Goal: Submit feedback/report problem

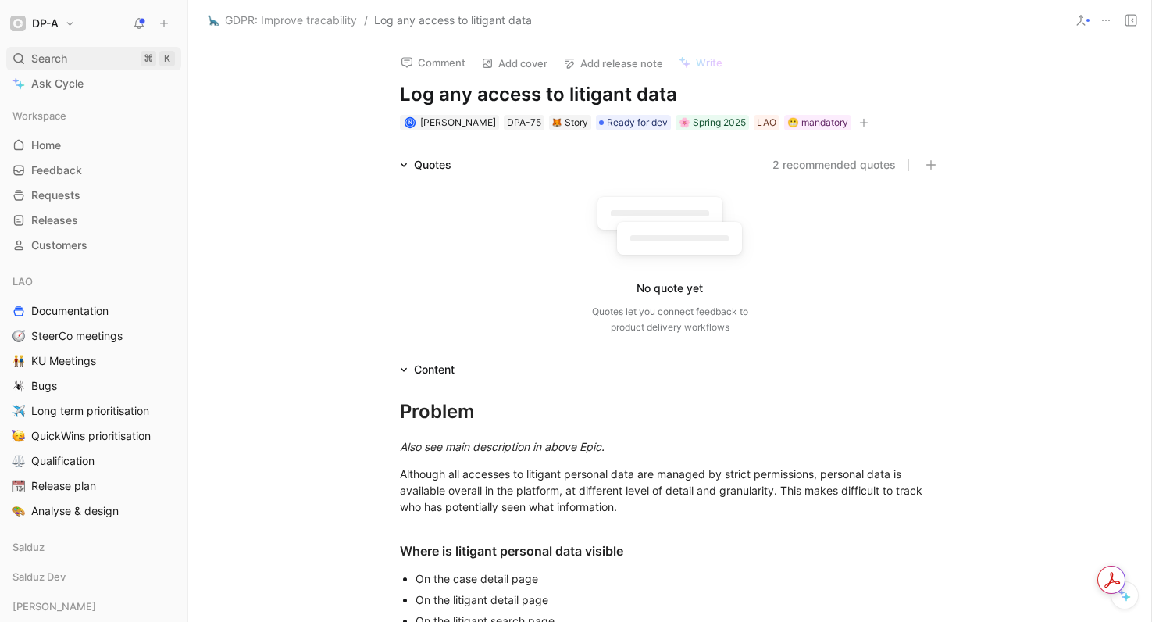
click at [47, 62] on span "Search" at bounding box center [49, 58] width 36 height 19
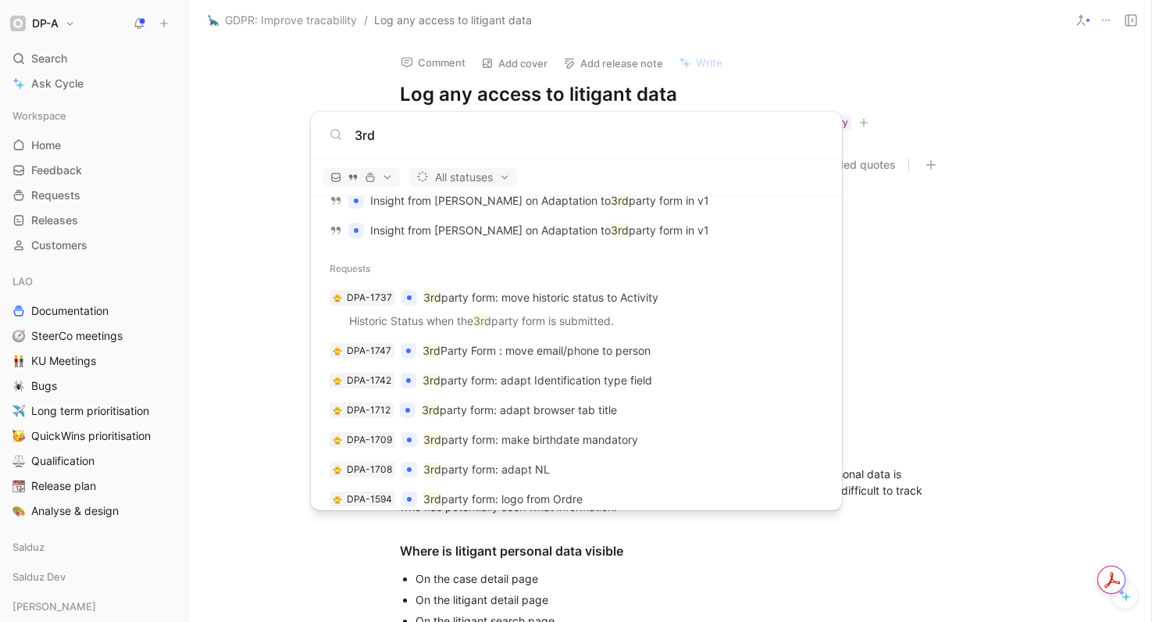
scroll to position [961, 0]
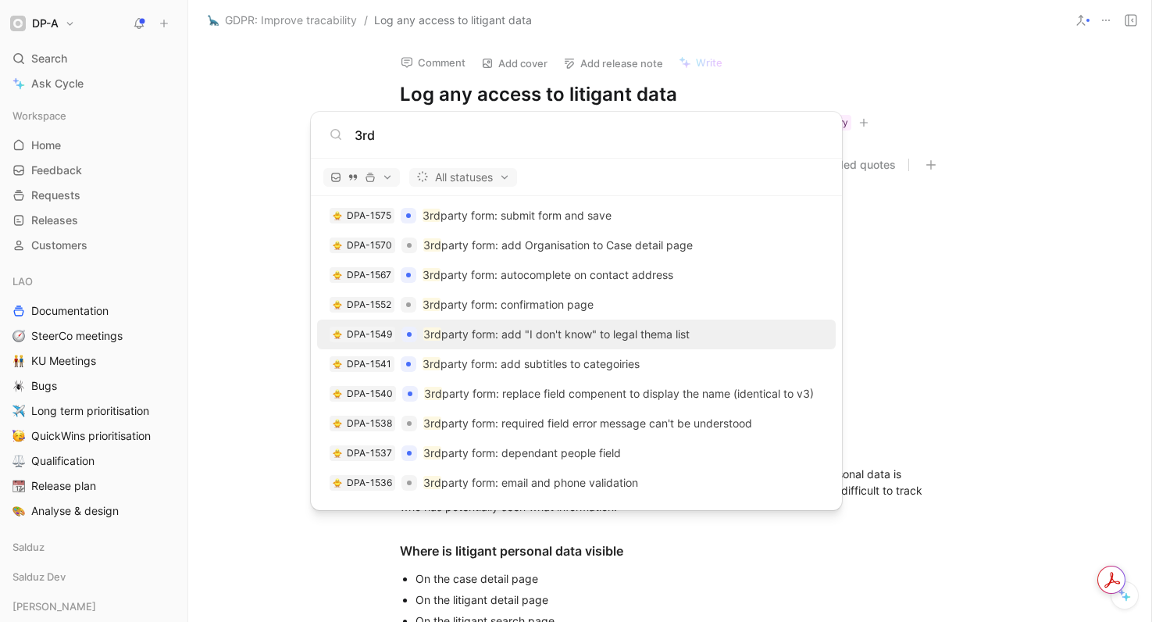
type input "3rd"
click at [530, 332] on p "3rd party form: add "I don't know" to legal thema list" at bounding box center [556, 334] width 266 height 19
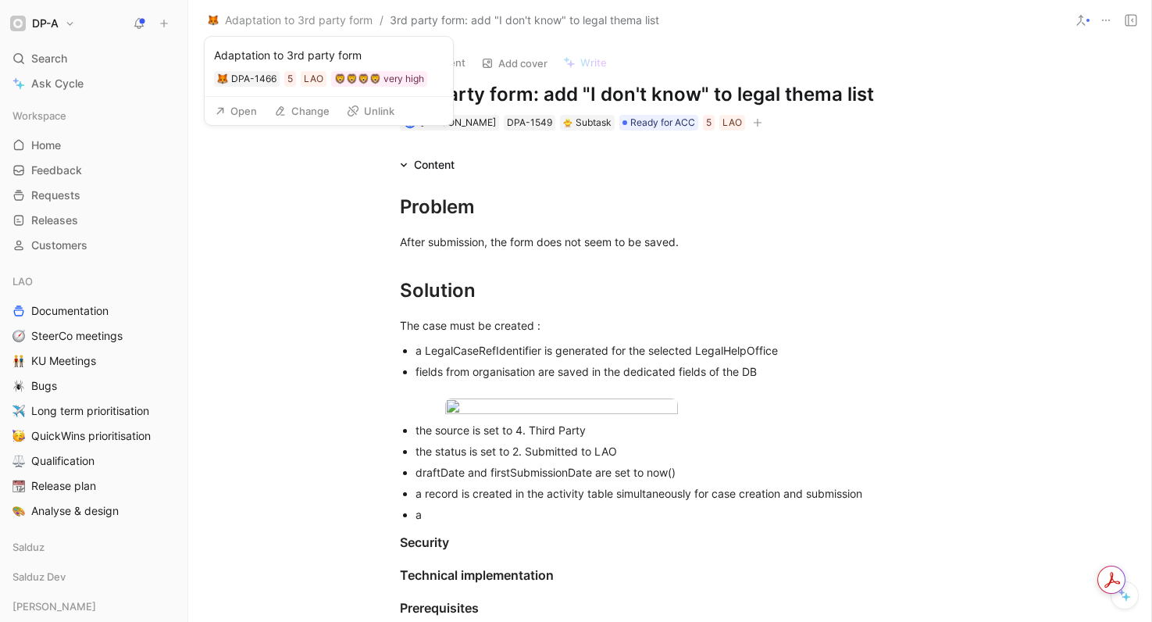
click at [241, 115] on button "Open" at bounding box center [236, 111] width 56 height 22
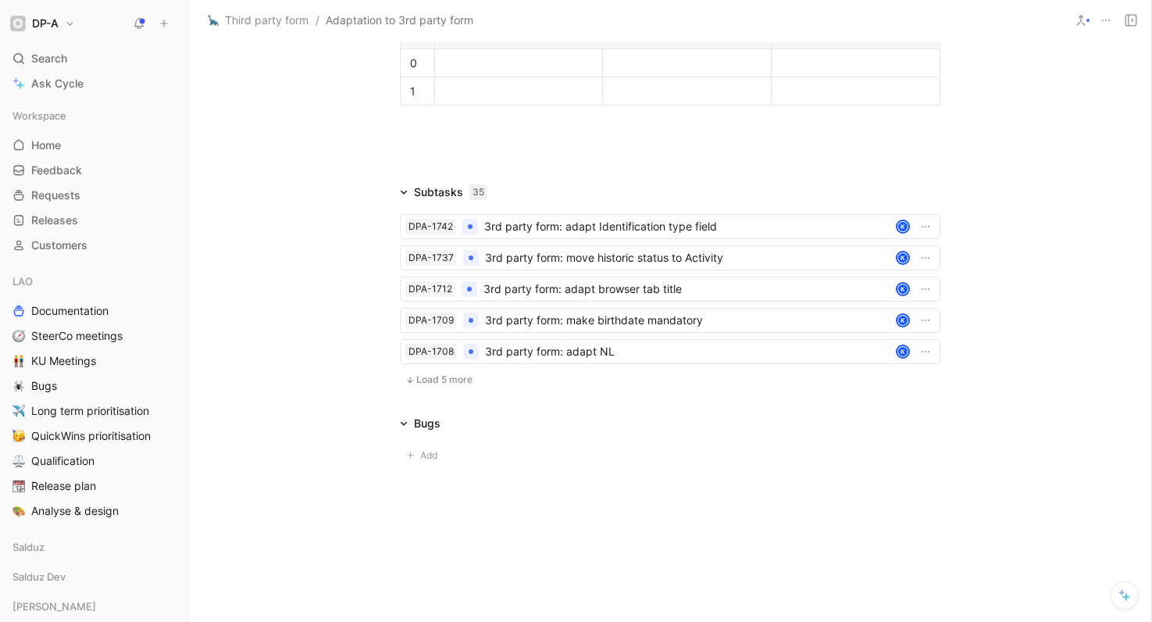
scroll to position [2241, 0]
click at [447, 380] on span "Load 5 more" at bounding box center [444, 379] width 56 height 12
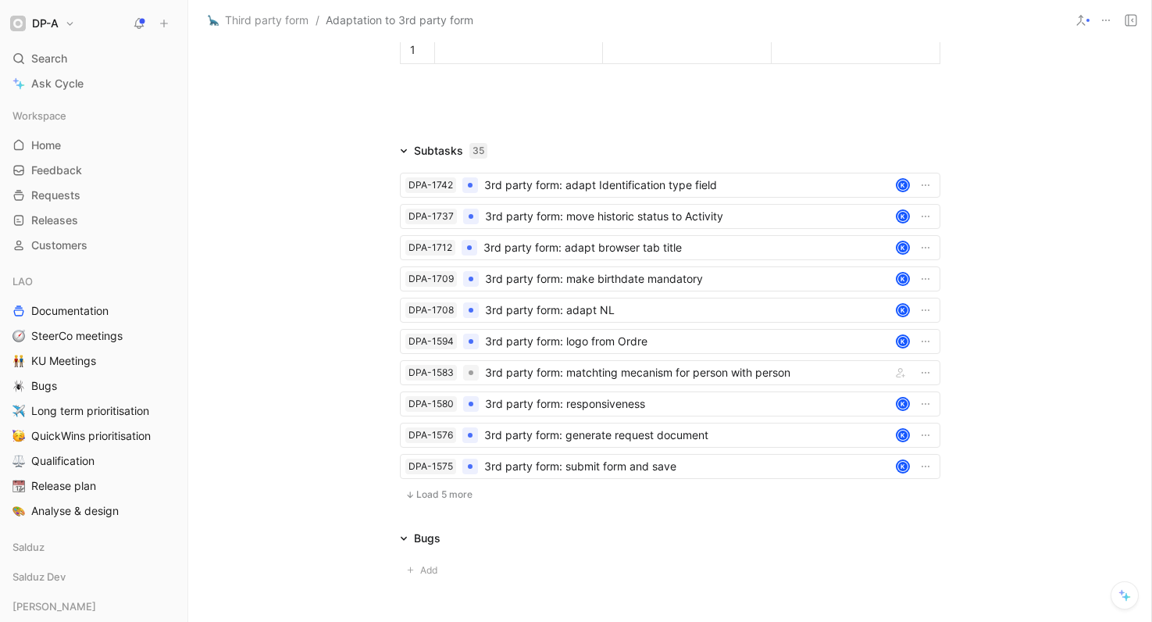
scroll to position [2265, 0]
click at [441, 499] on span "Load 5 more" at bounding box center [444, 493] width 56 height 12
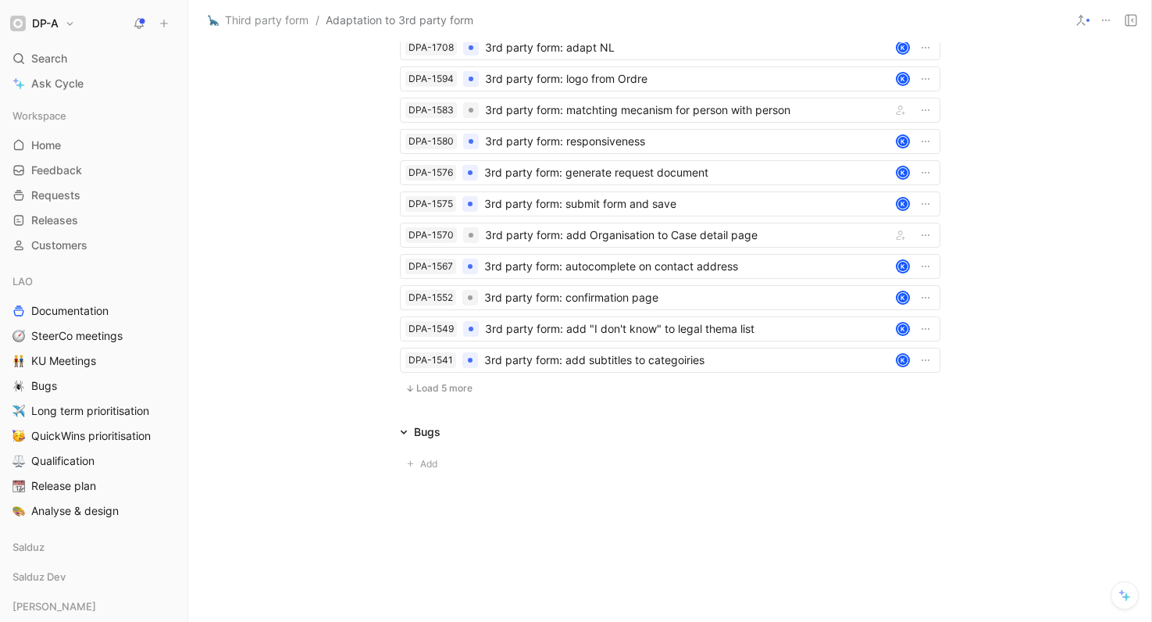
scroll to position [2553, 0]
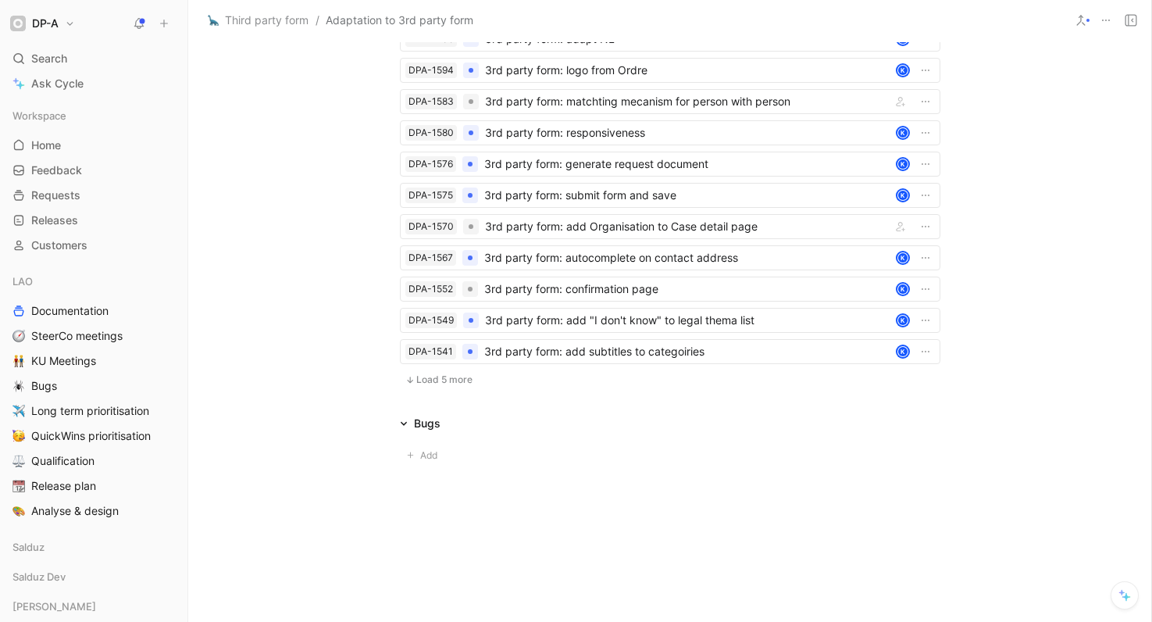
click at [447, 379] on span "Load 5 more" at bounding box center [444, 379] width 56 height 12
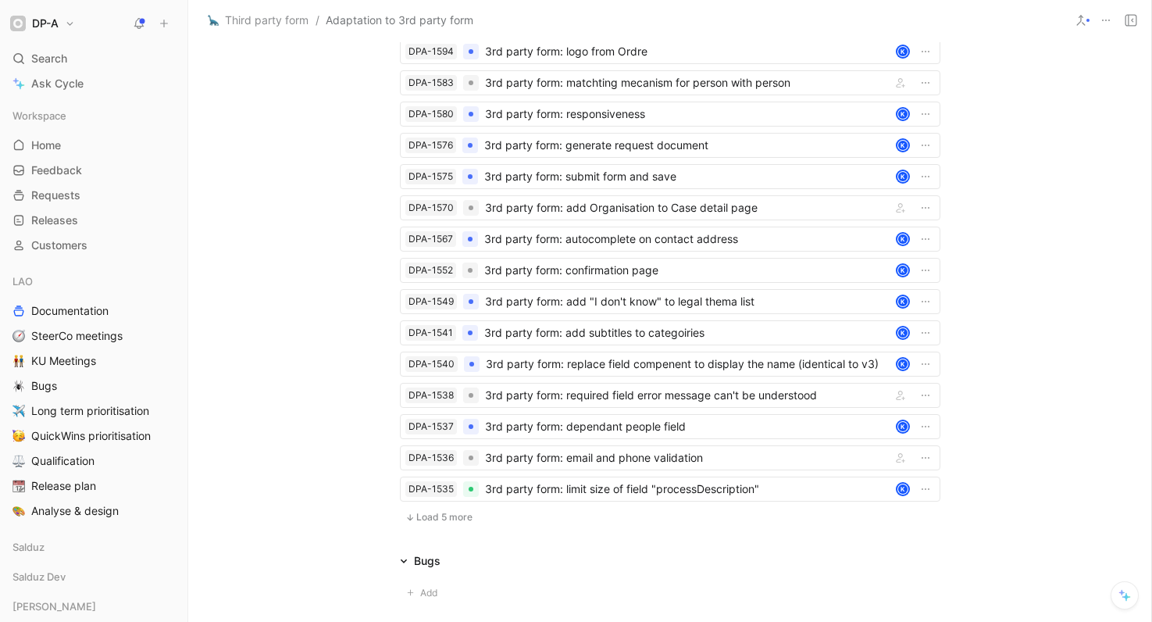
click at [450, 523] on span "Load 5 more" at bounding box center [444, 517] width 56 height 12
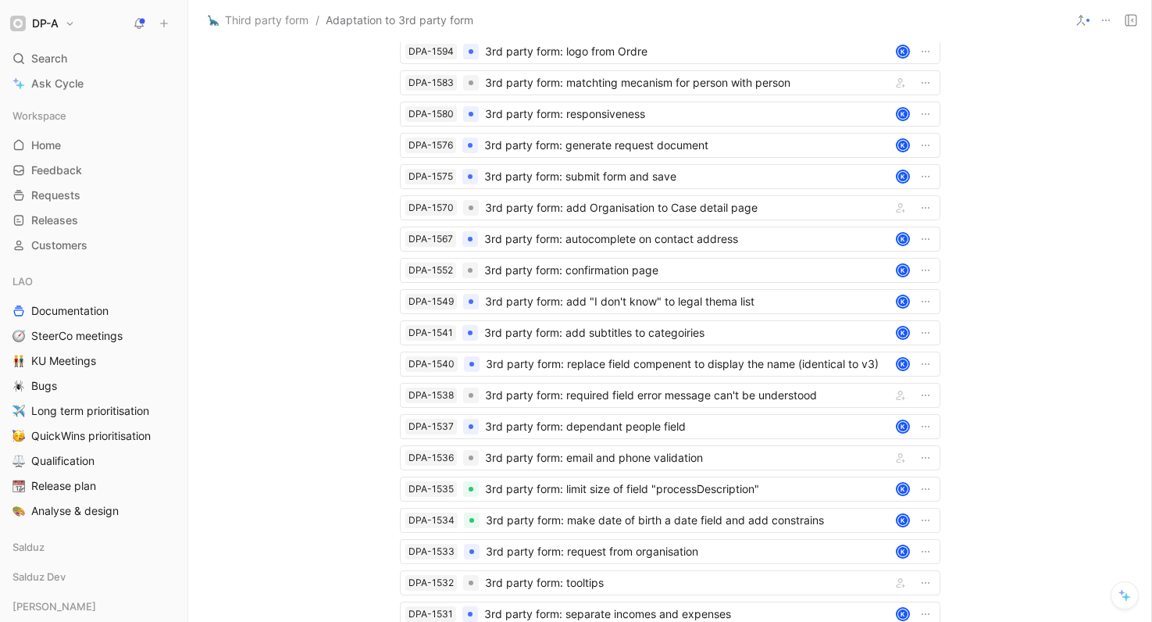
scroll to position [2866, 0]
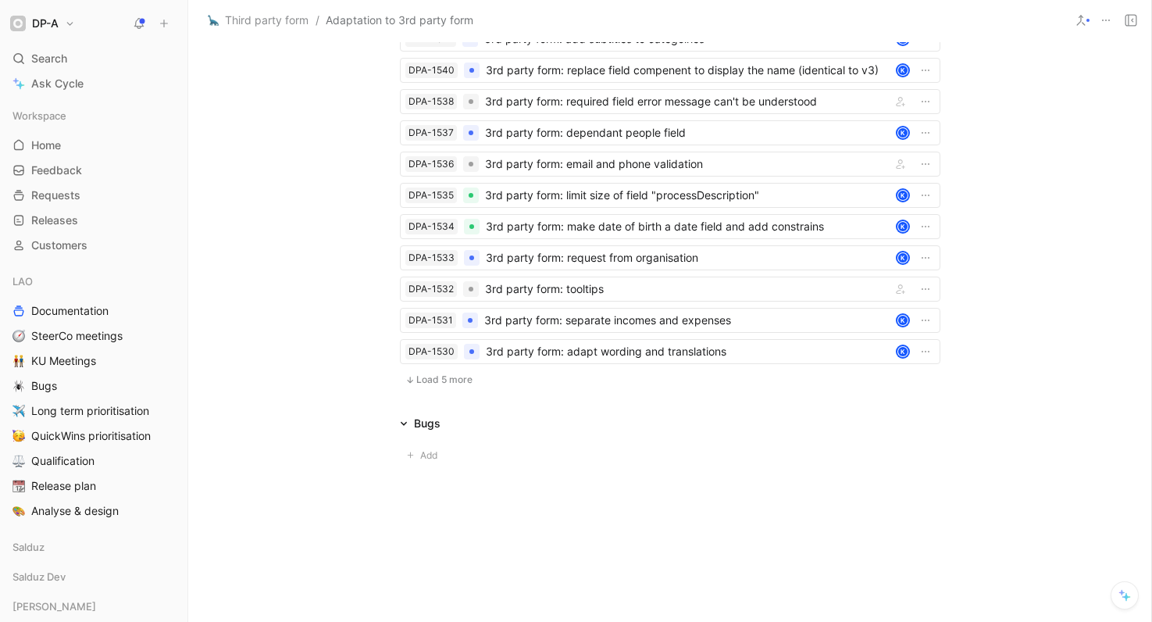
click at [445, 379] on span "Load 5 more" at bounding box center [444, 379] width 56 height 12
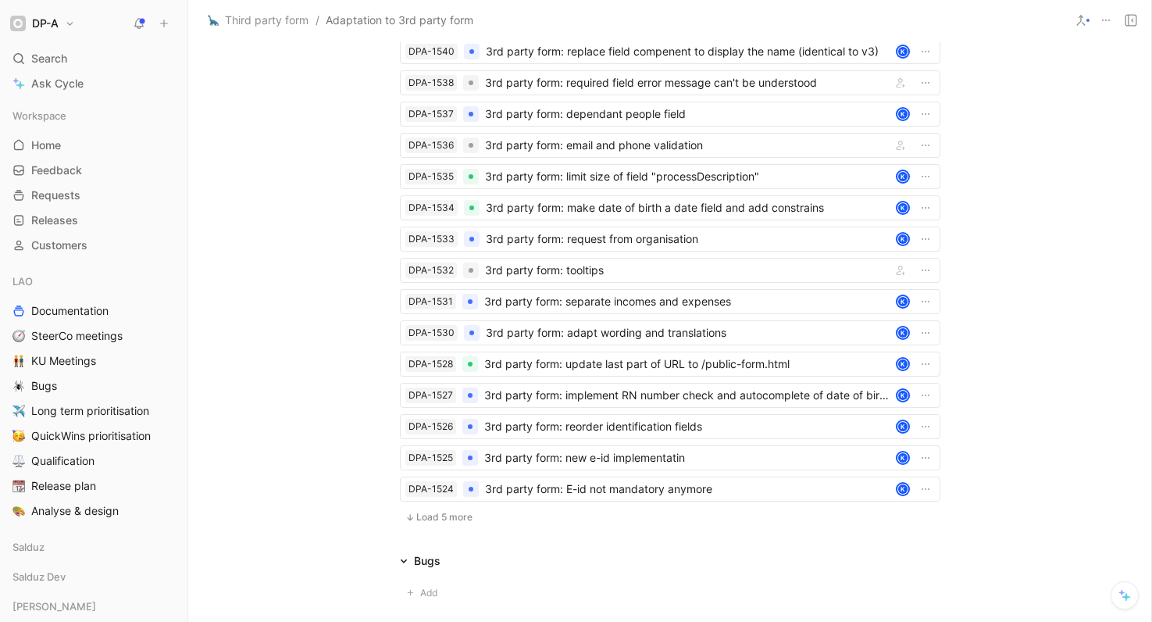
scroll to position [3022, 0]
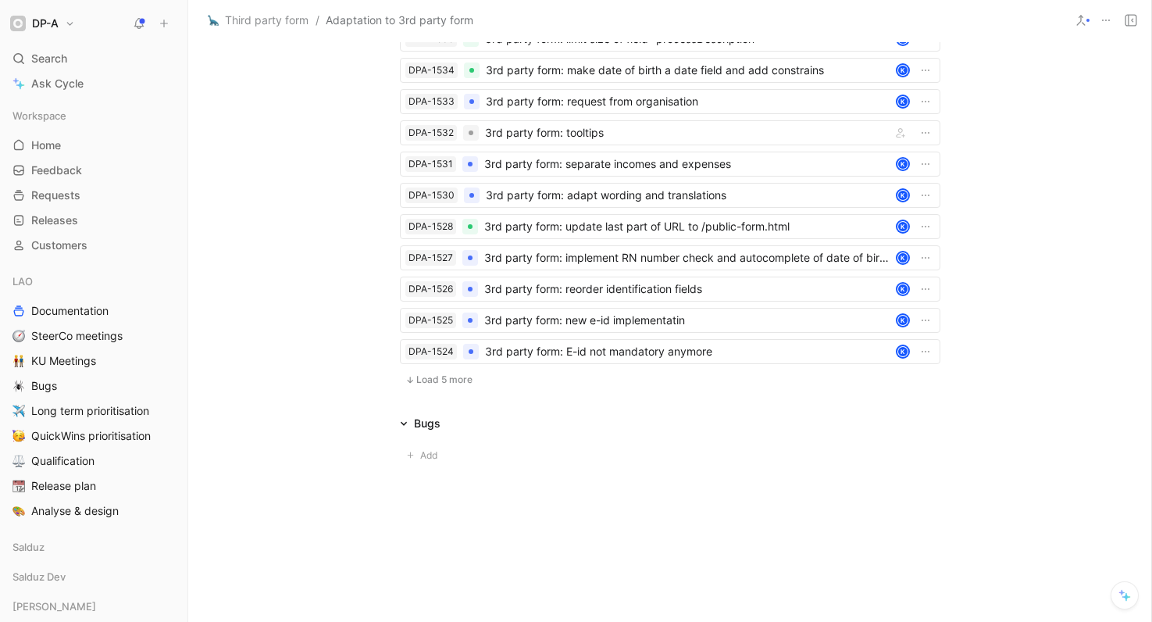
click at [441, 378] on span "Load 5 more" at bounding box center [444, 379] width 56 height 12
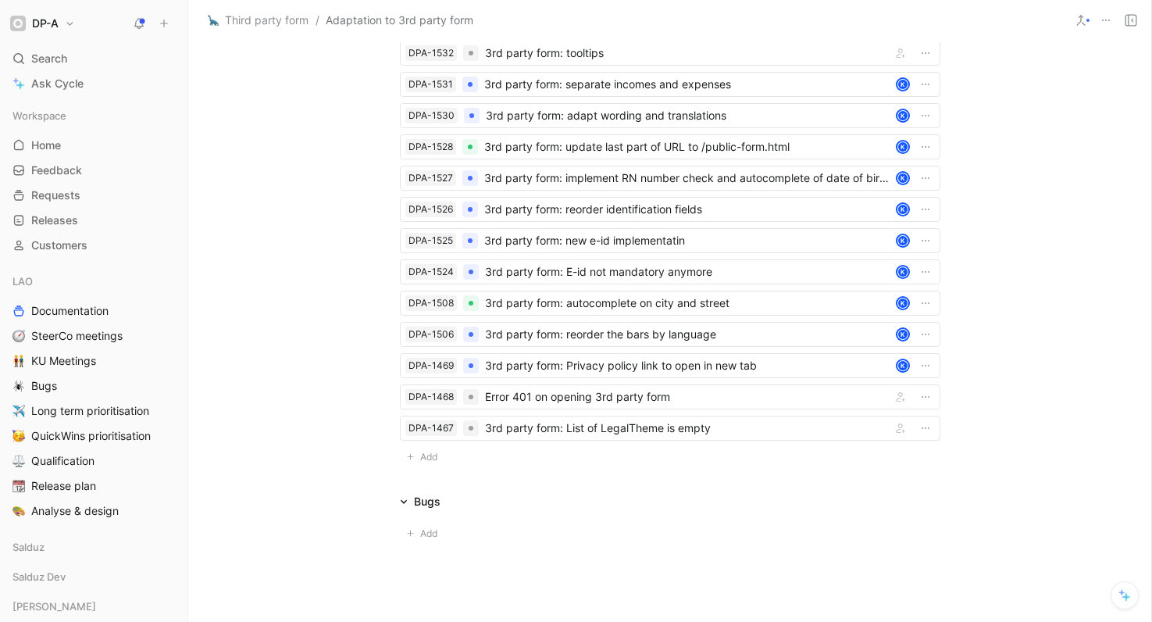
scroll to position [3180, 0]
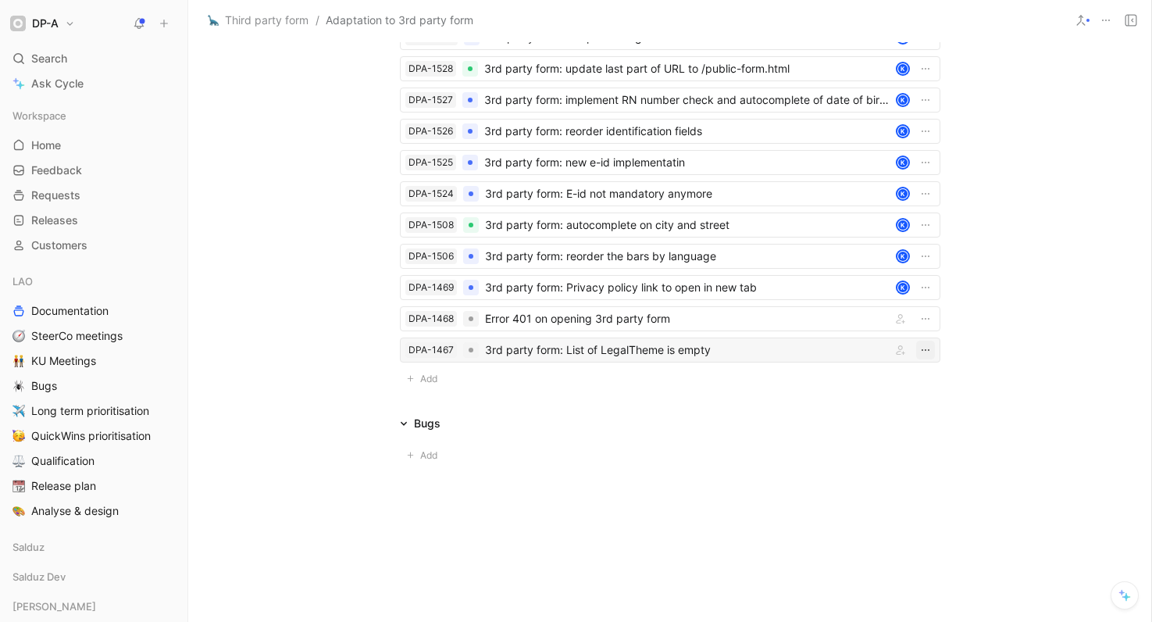
click at [921, 351] on icon "button" at bounding box center [926, 350] width 12 height 12
click at [887, 452] on div "Delete" at bounding box center [886, 454] width 73 height 19
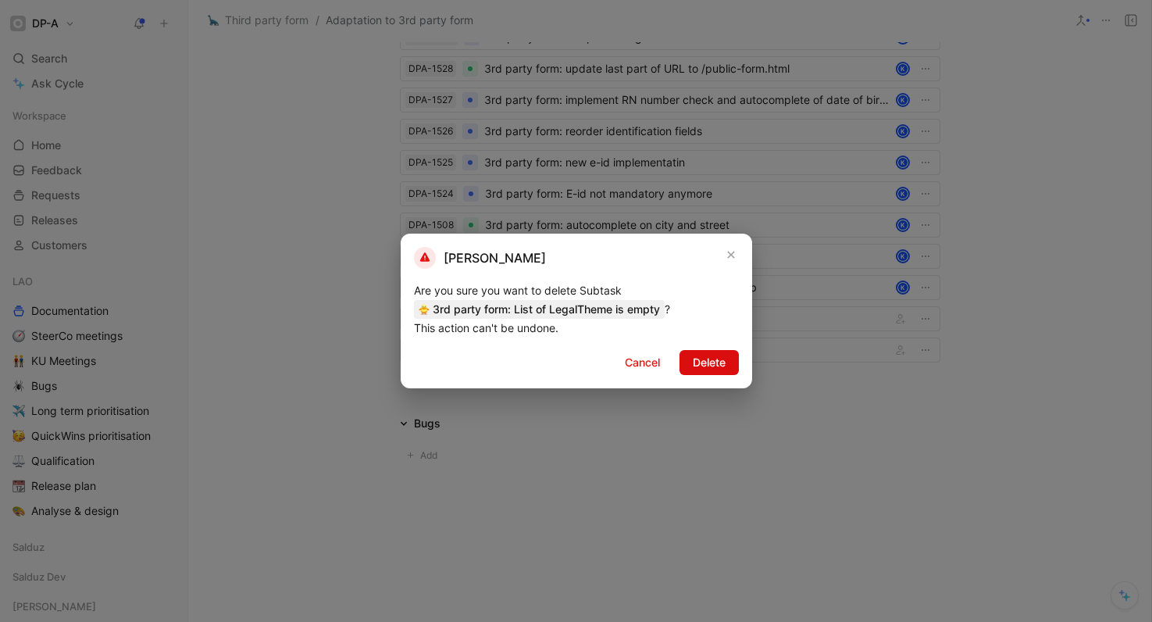
click at [705, 360] on span "Delete" at bounding box center [709, 362] width 33 height 19
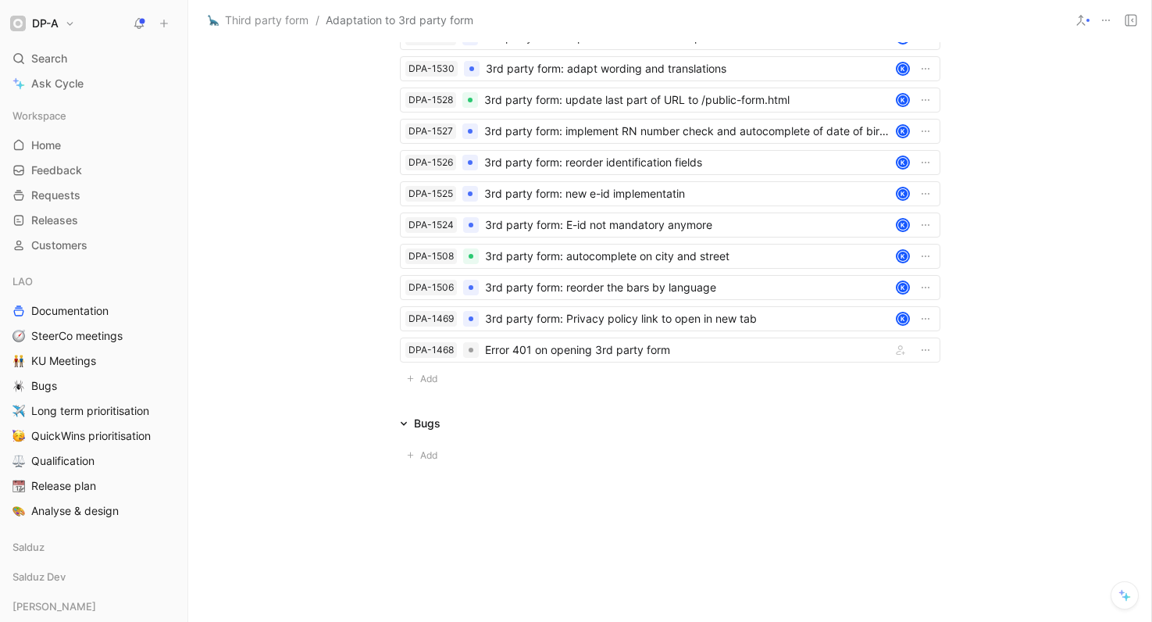
scroll to position [3148, 0]
click at [468, 350] on div at bounding box center [471, 350] width 16 height 16
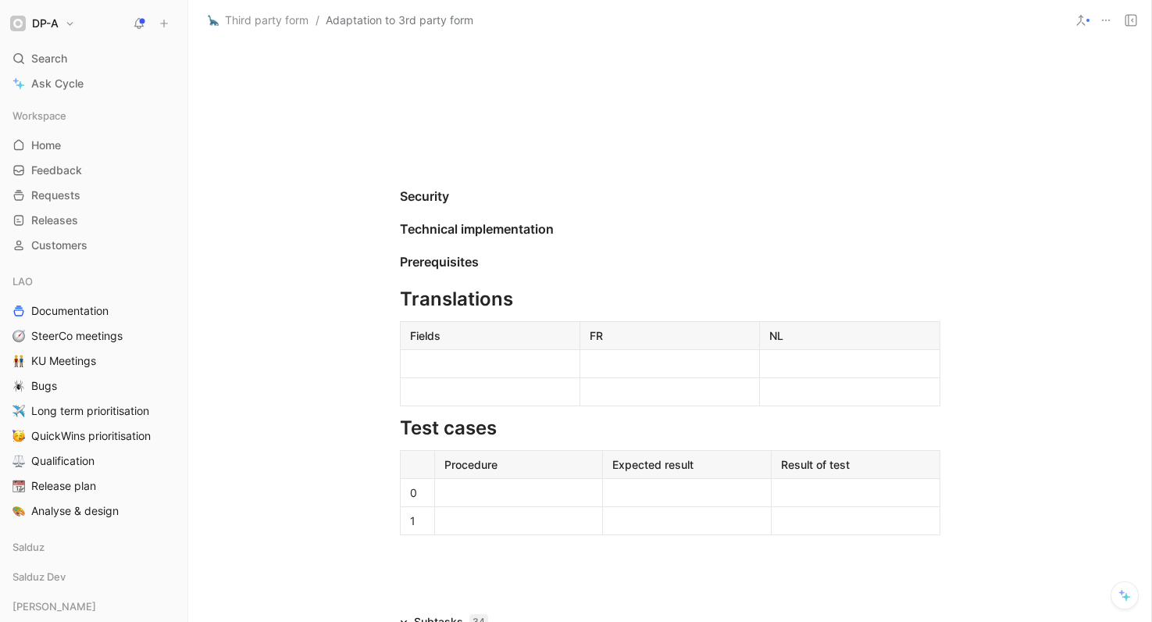
scroll to position [3148, 0]
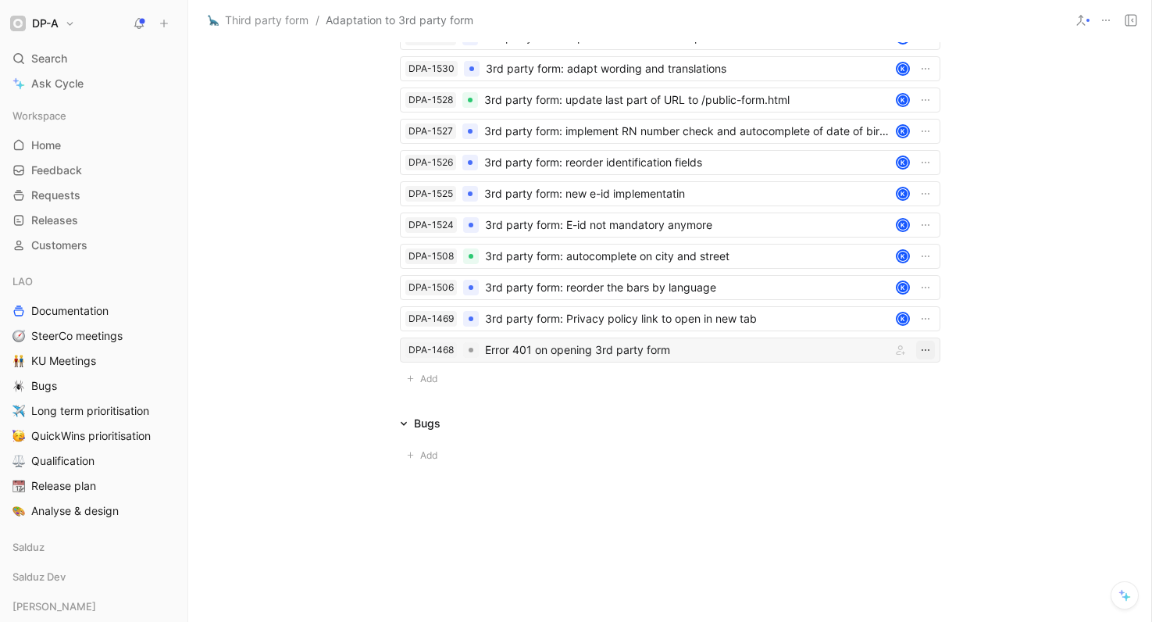
click at [928, 351] on button "button" at bounding box center [925, 350] width 19 height 19
click at [880, 455] on span "Delete" at bounding box center [866, 453] width 33 height 13
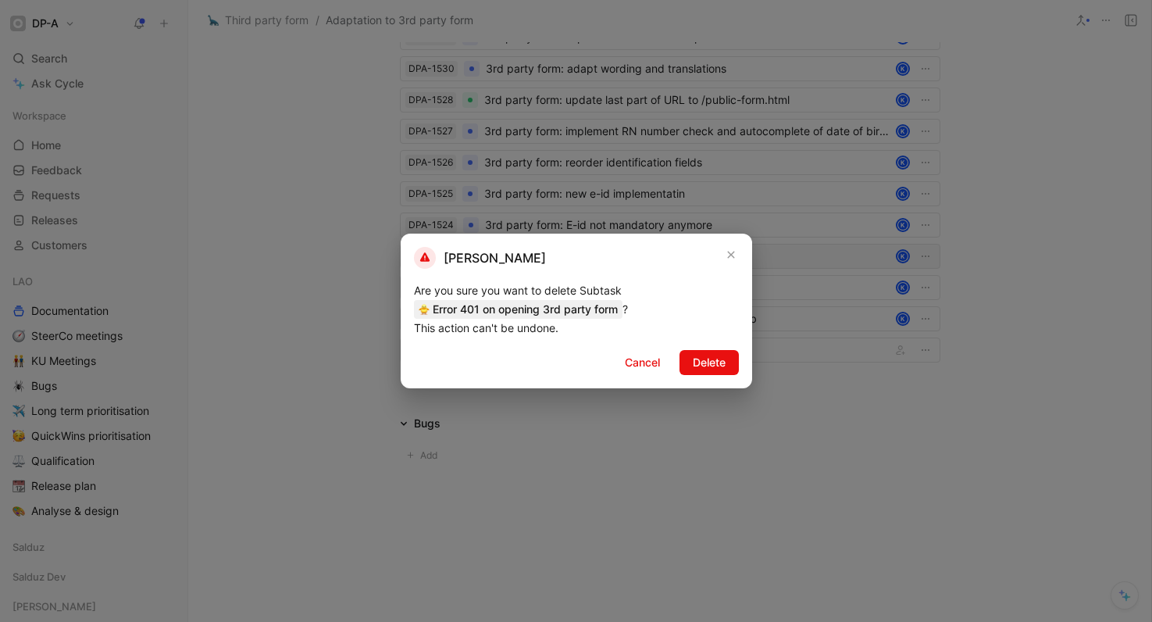
click at [707, 365] on span "Delete" at bounding box center [709, 362] width 33 height 19
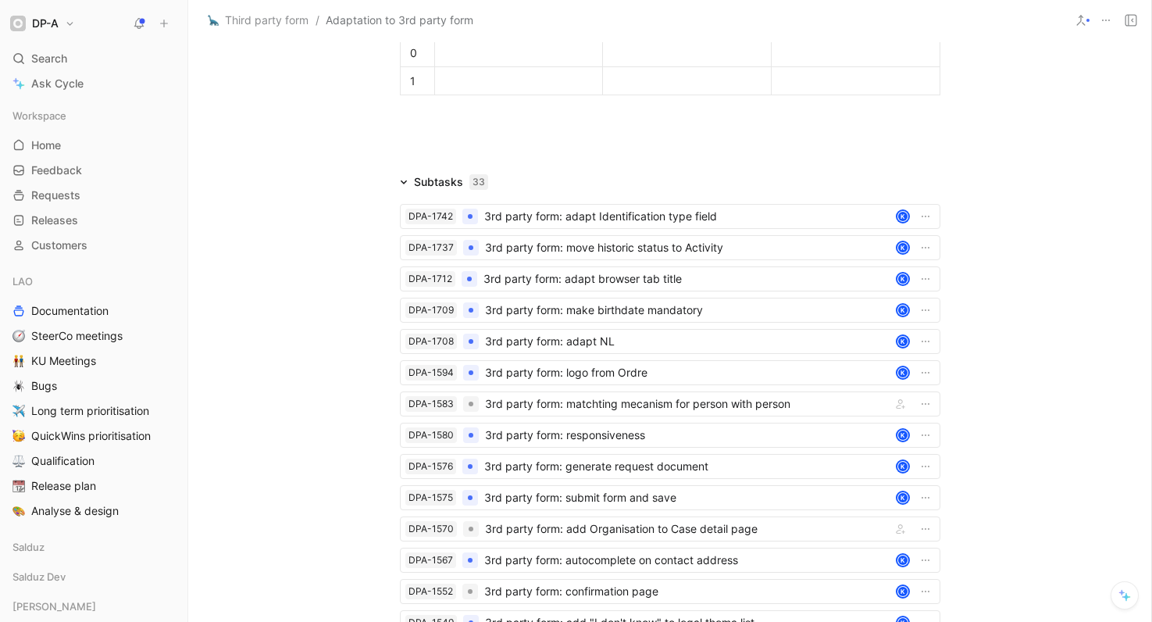
scroll to position [3117, 0]
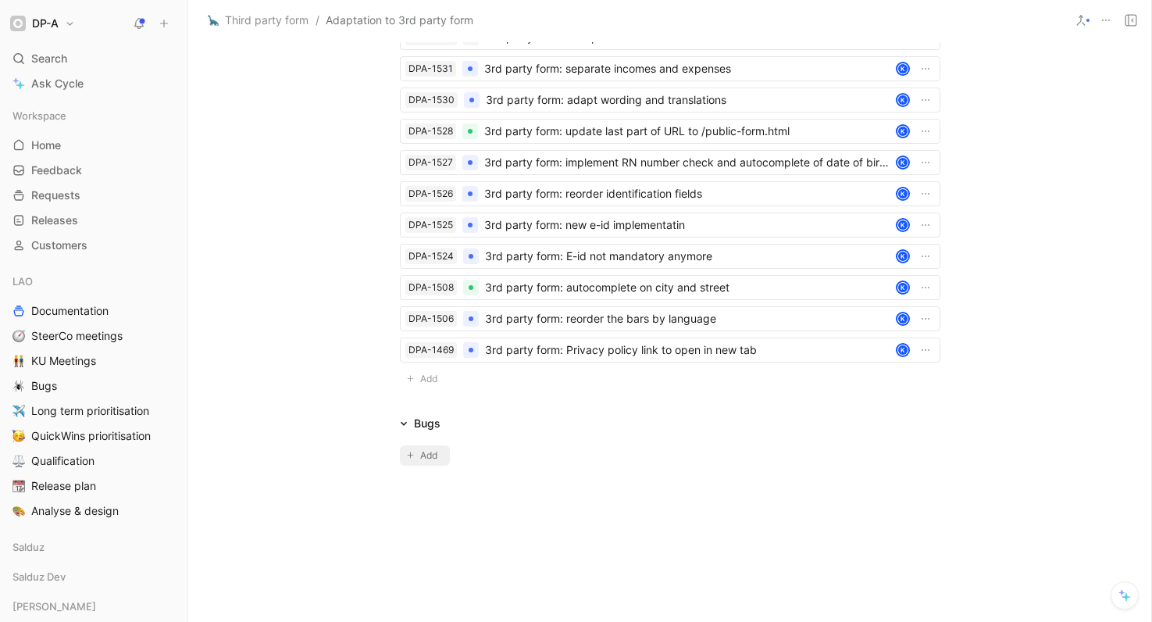
click at [410, 449] on button "Add" at bounding box center [425, 455] width 50 height 20
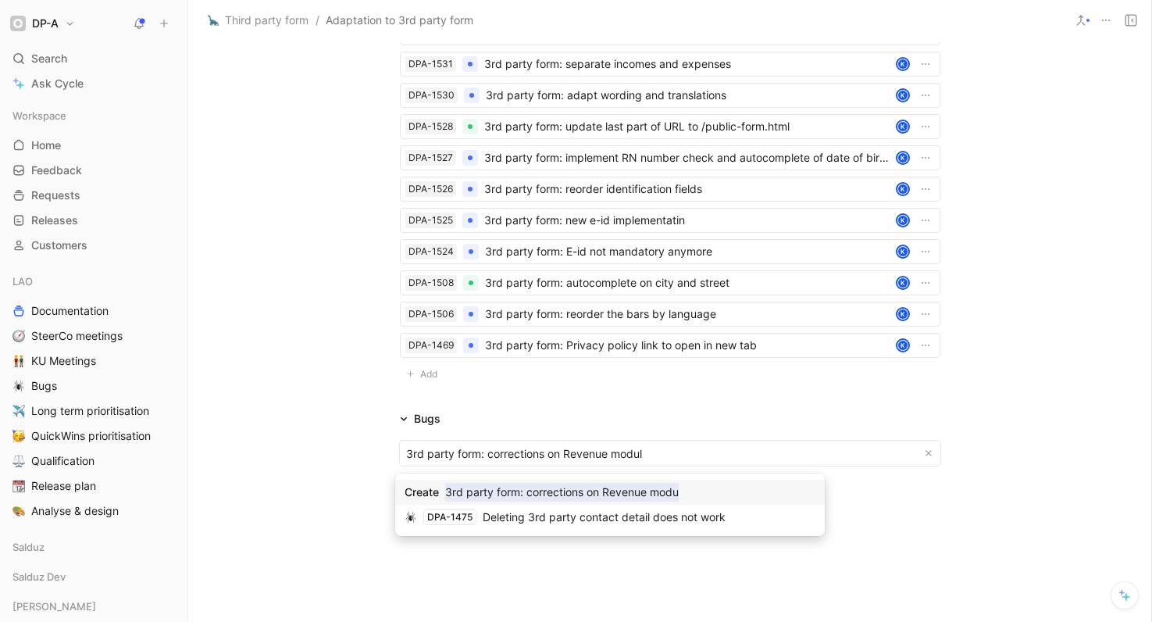
type input "3rd party form: corrections on Revenue module"
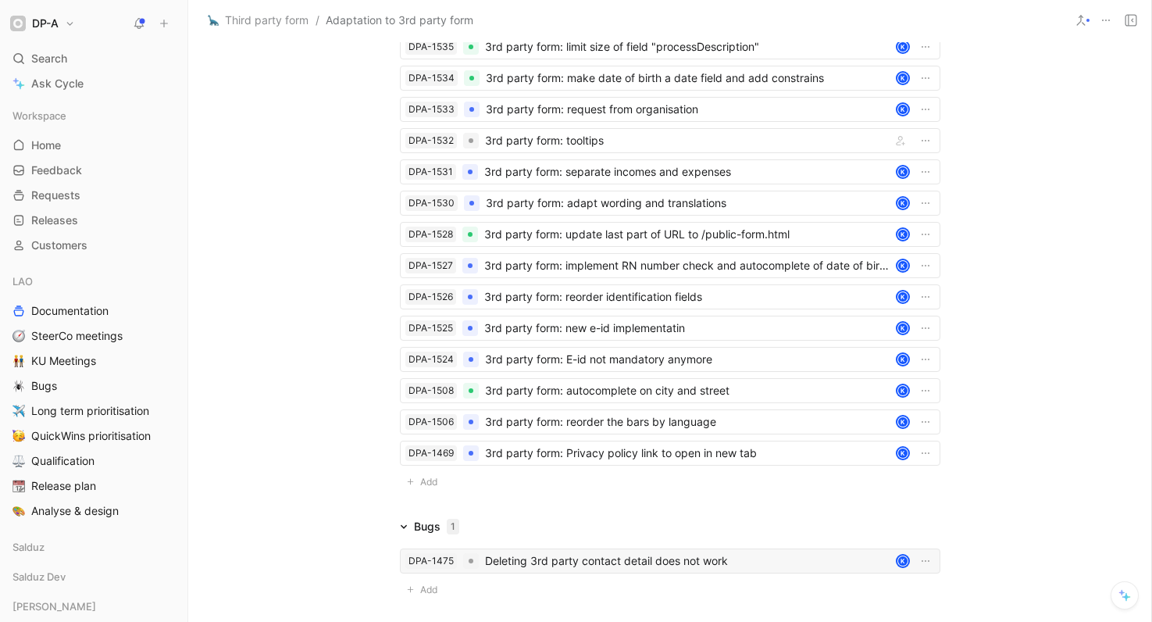
scroll to position [3148, 0]
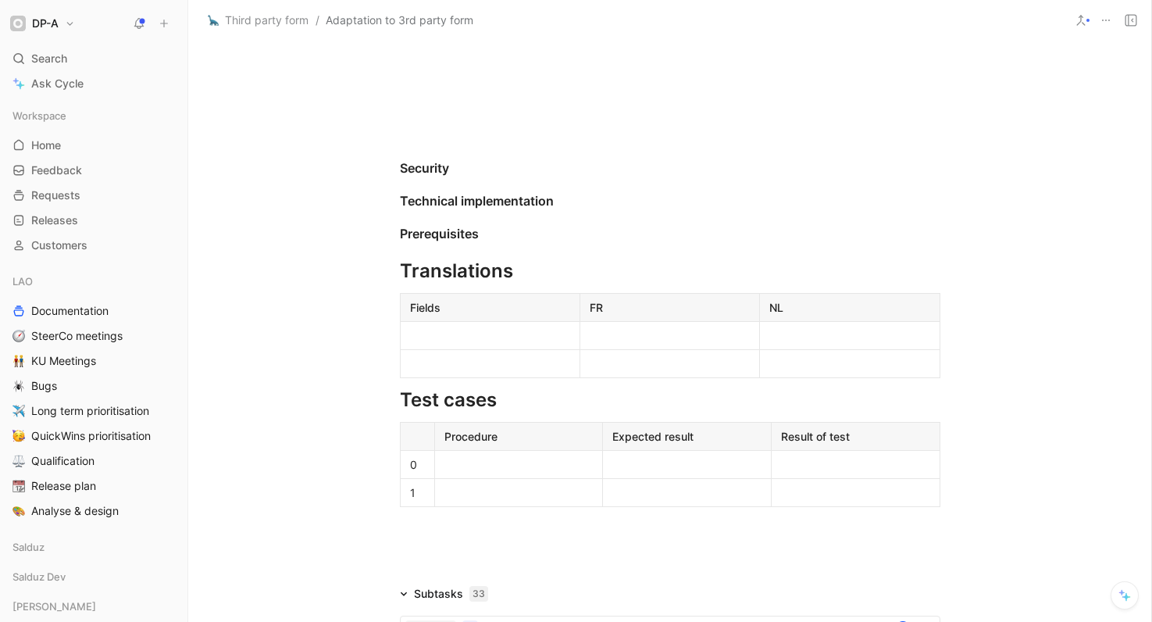
scroll to position [2272, 0]
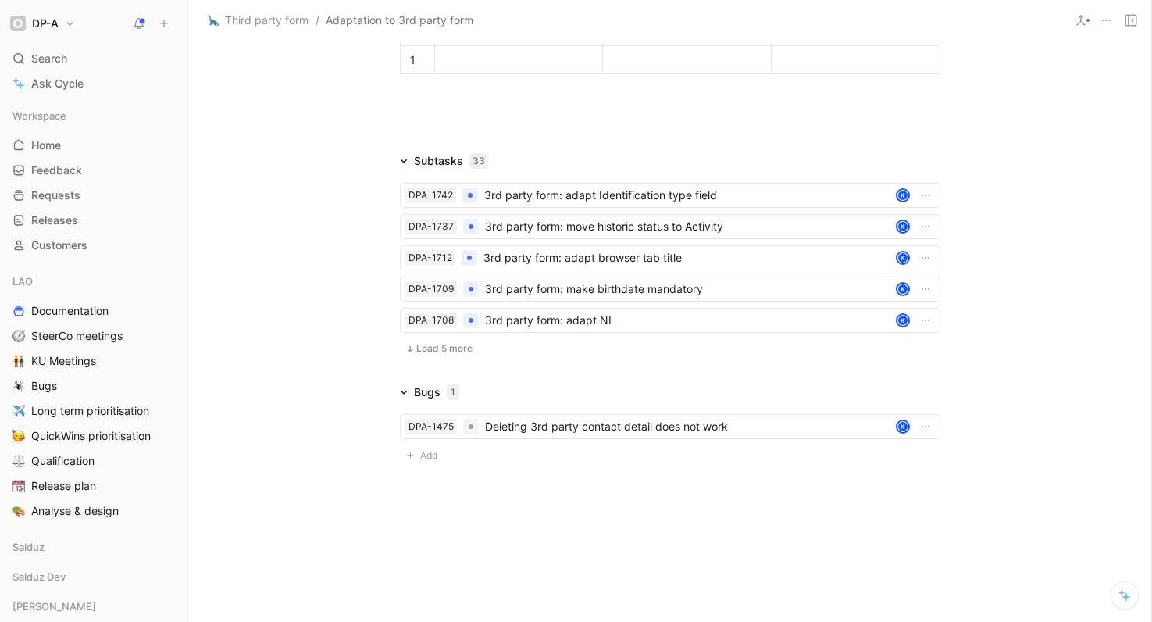
click at [437, 347] on span "Load 5 more" at bounding box center [444, 348] width 56 height 12
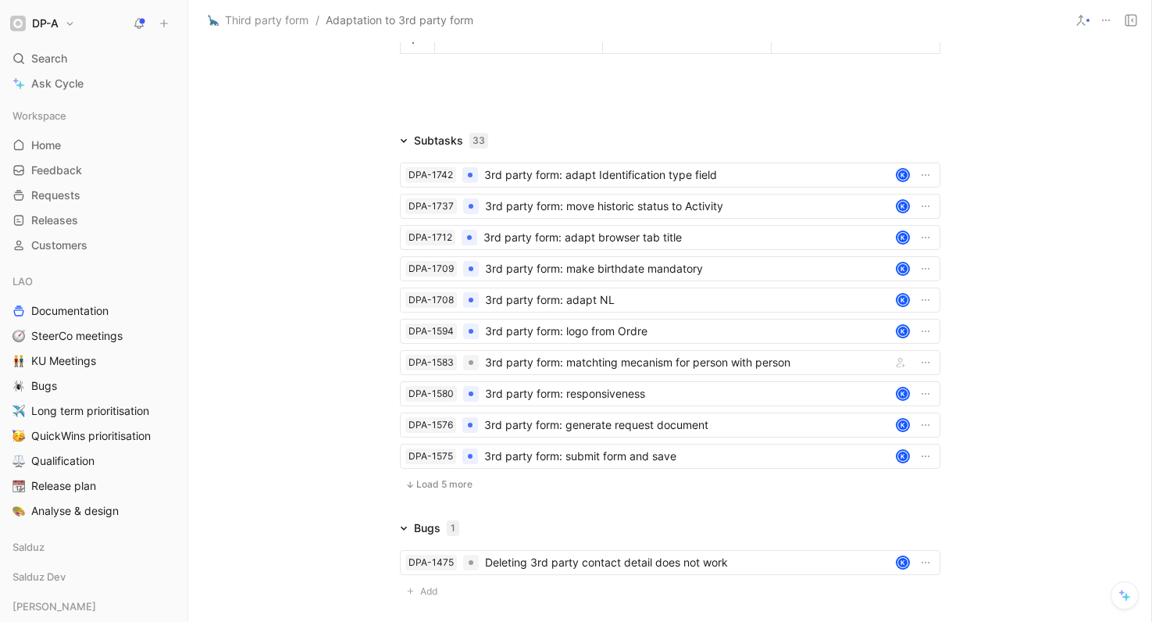
click at [439, 491] on span "Load 5 more" at bounding box center [444, 484] width 56 height 12
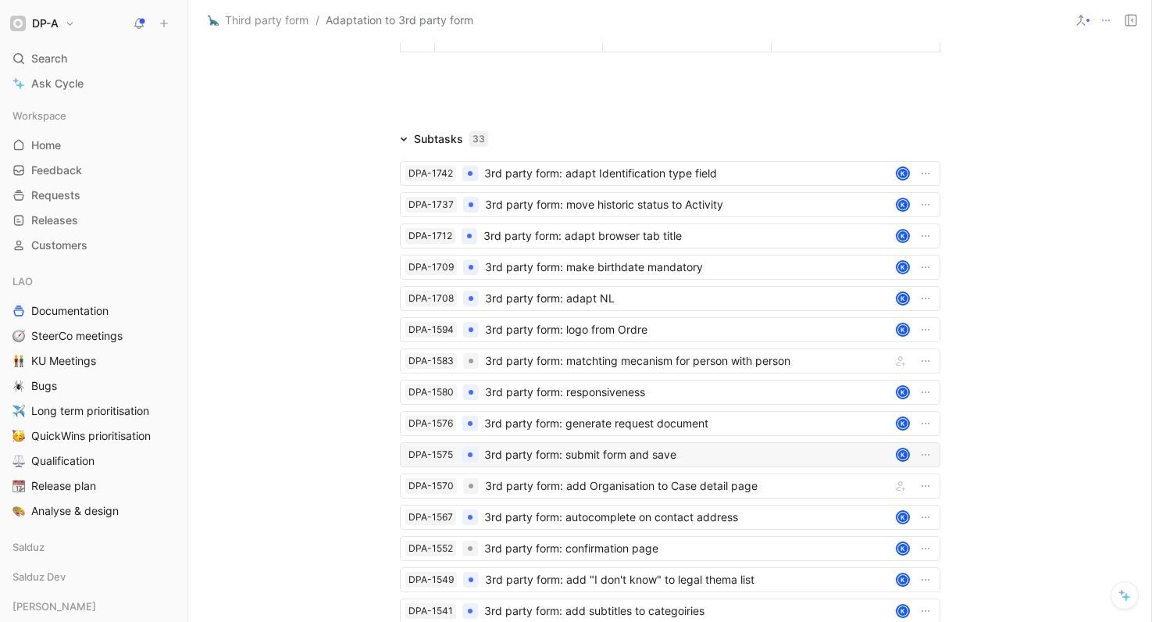
scroll to position [2434, 0]
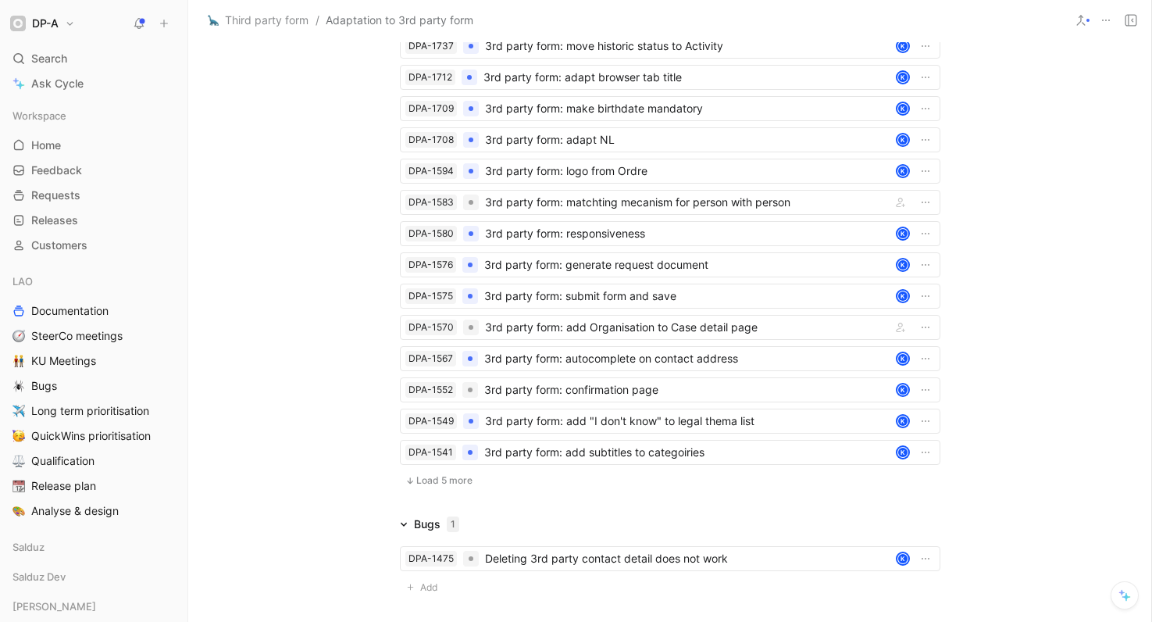
click at [439, 487] on span "Load 5 more" at bounding box center [444, 480] width 56 height 12
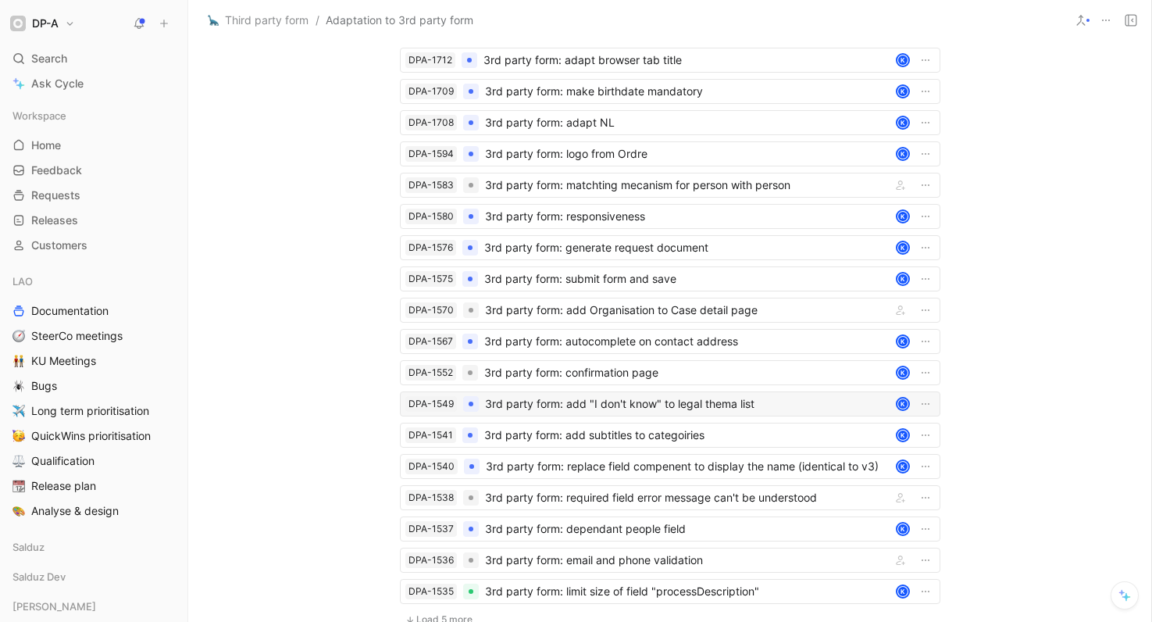
scroll to position [2682, 0]
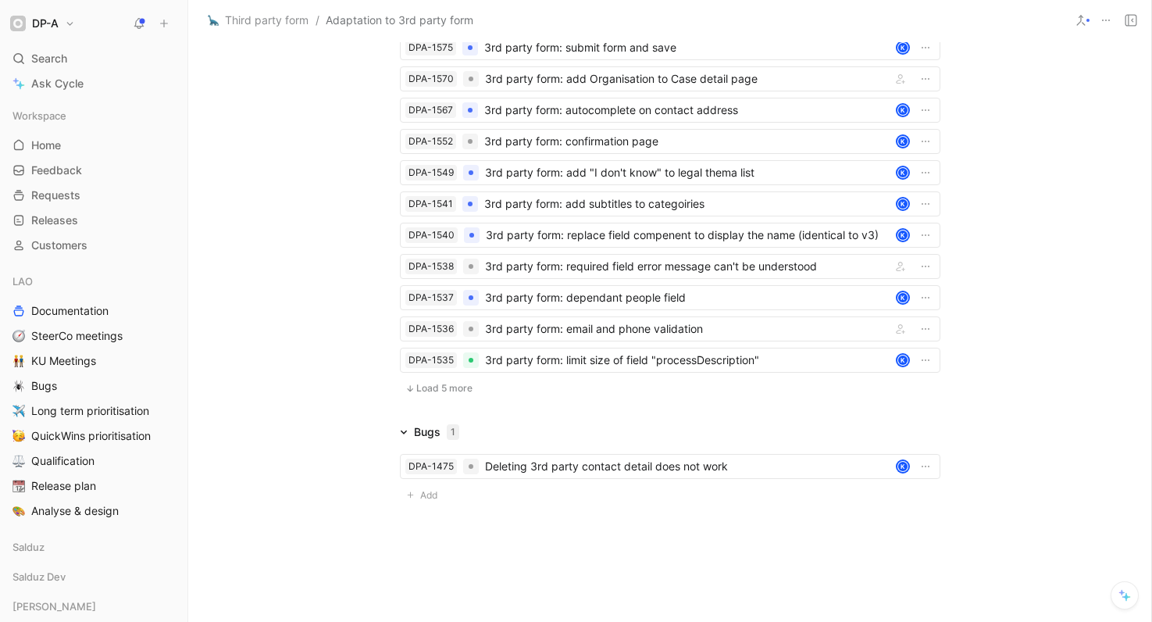
click at [454, 395] on span "Load 5 more" at bounding box center [444, 388] width 56 height 12
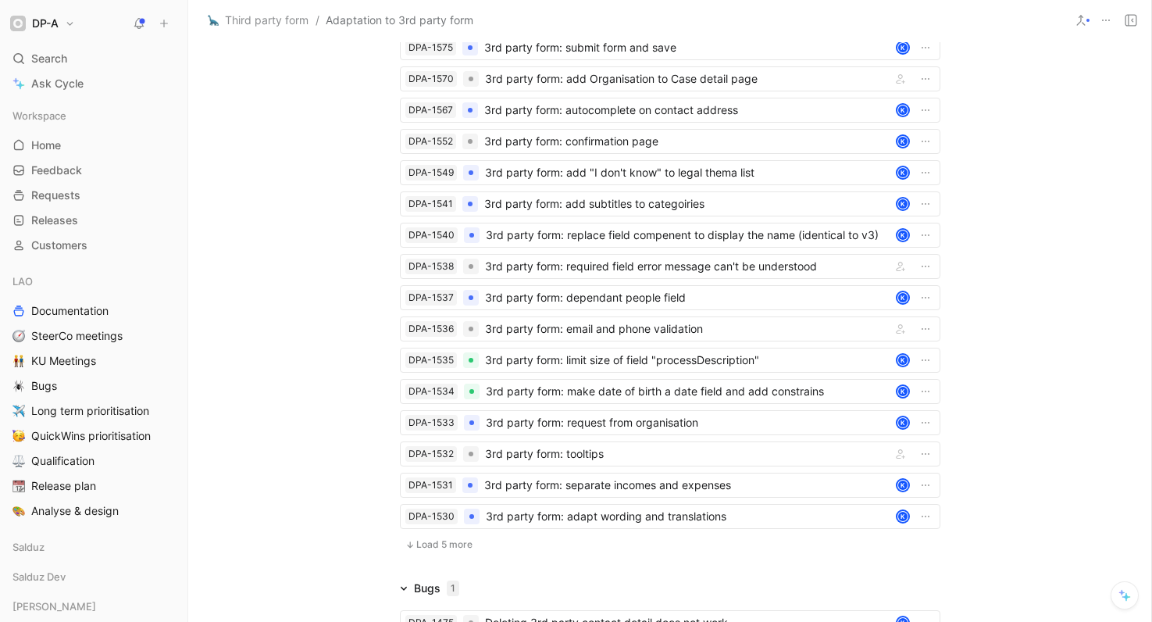
scroll to position [2897, 0]
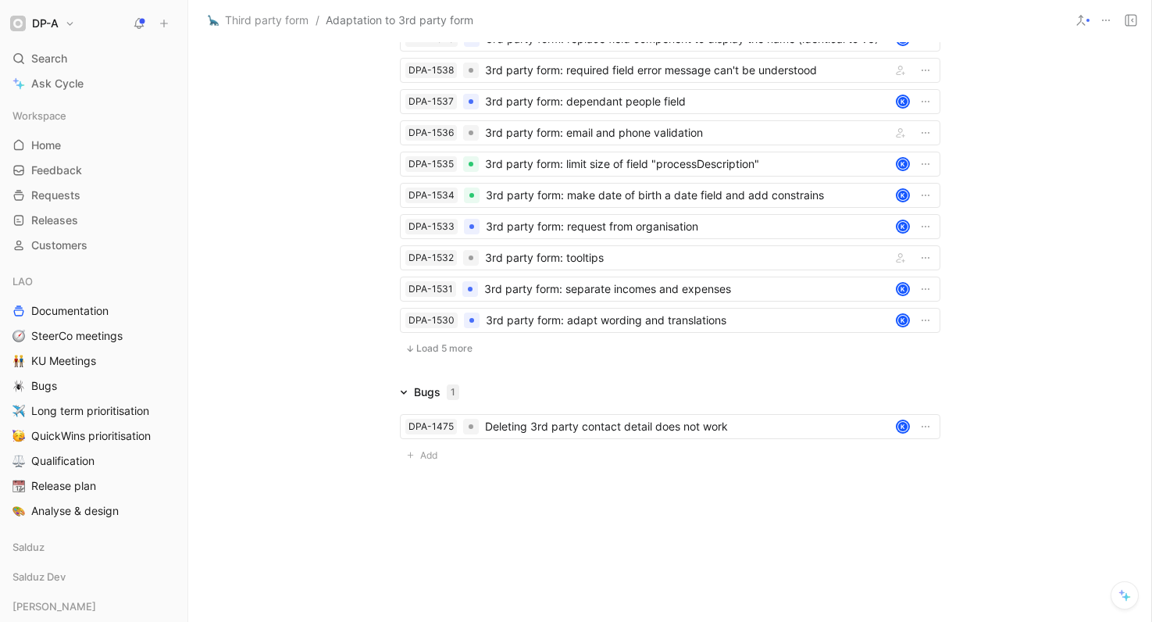
click at [455, 349] on span "Load 5 more" at bounding box center [444, 348] width 56 height 12
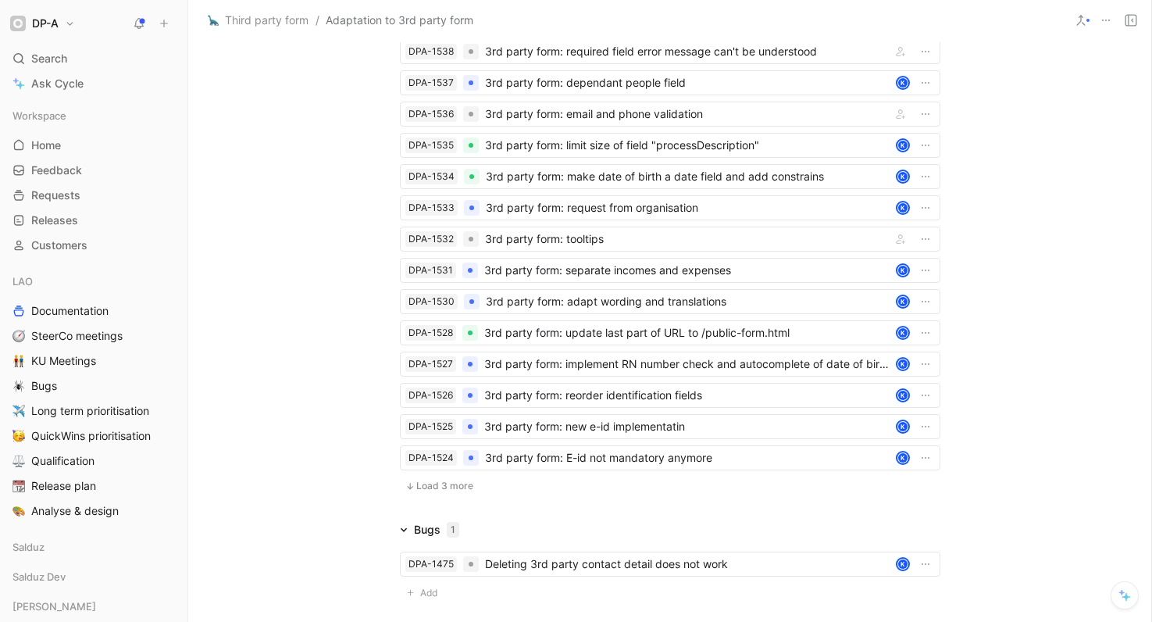
click at [421, 492] on span "Load 3 more" at bounding box center [444, 486] width 57 height 12
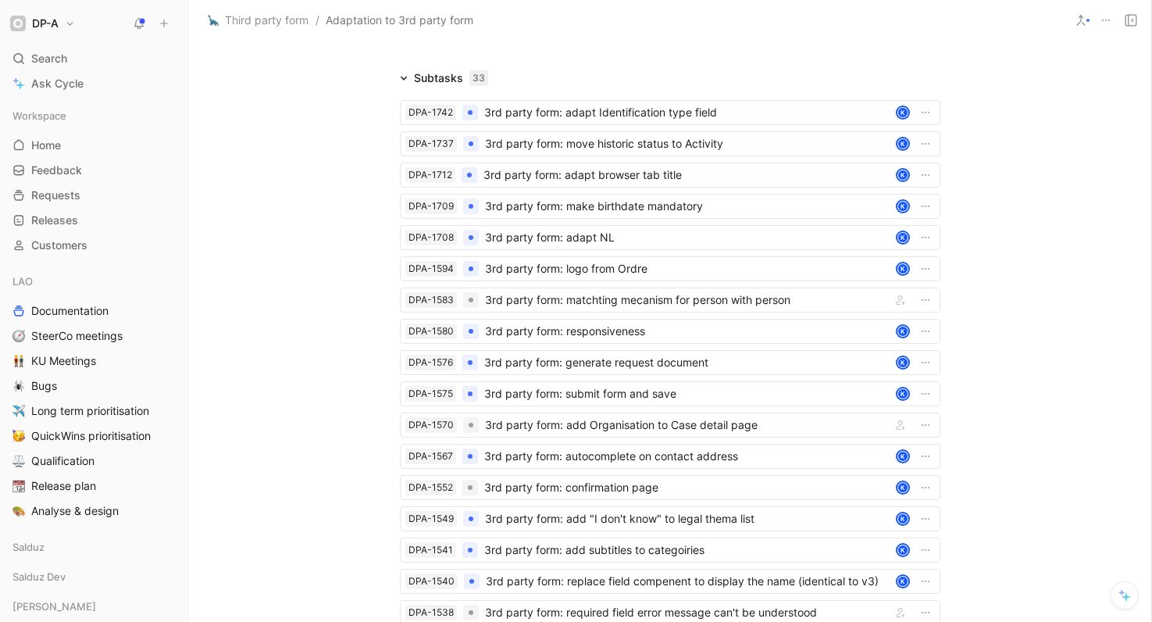
scroll to position [3148, 0]
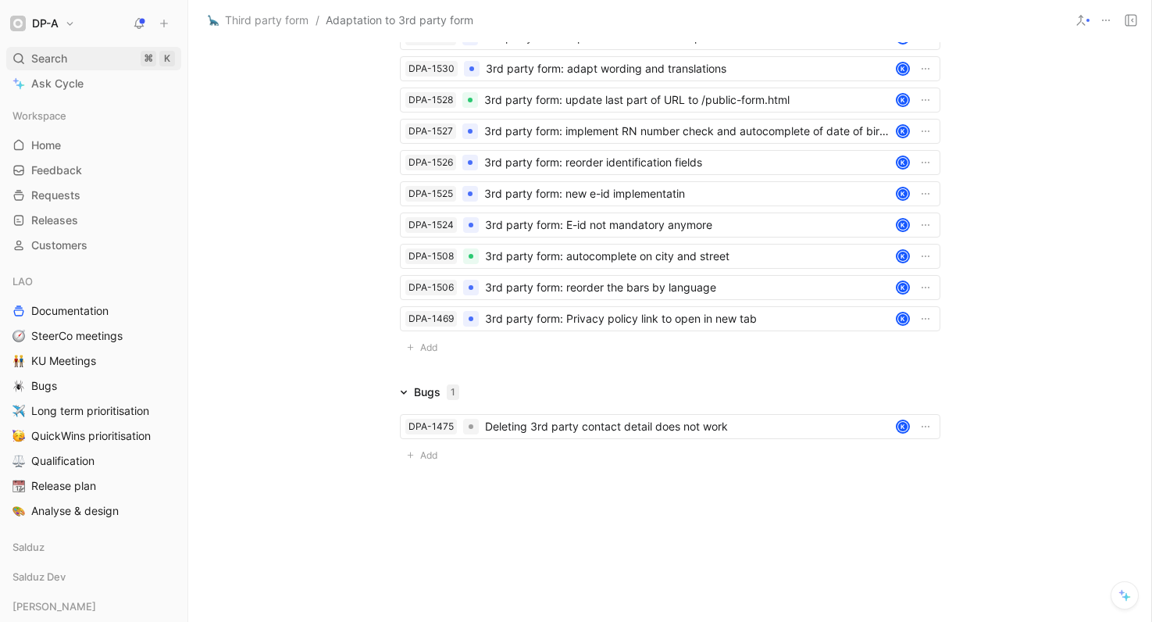
click at [70, 57] on div "Search ⌘ K" at bounding box center [93, 58] width 175 height 23
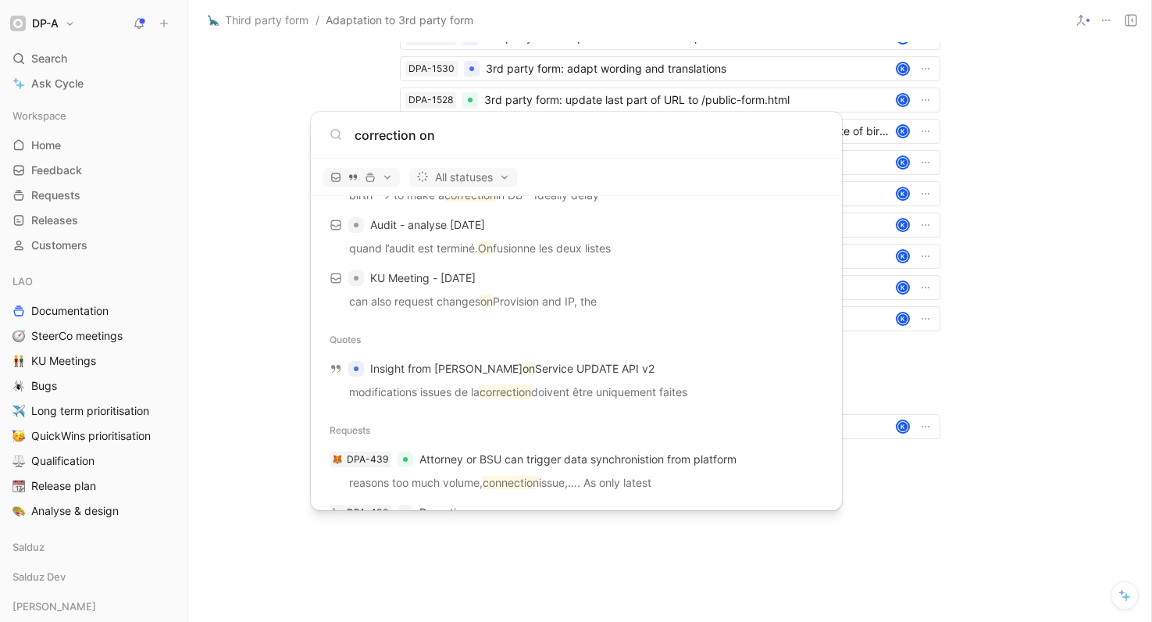
scroll to position [342, 0]
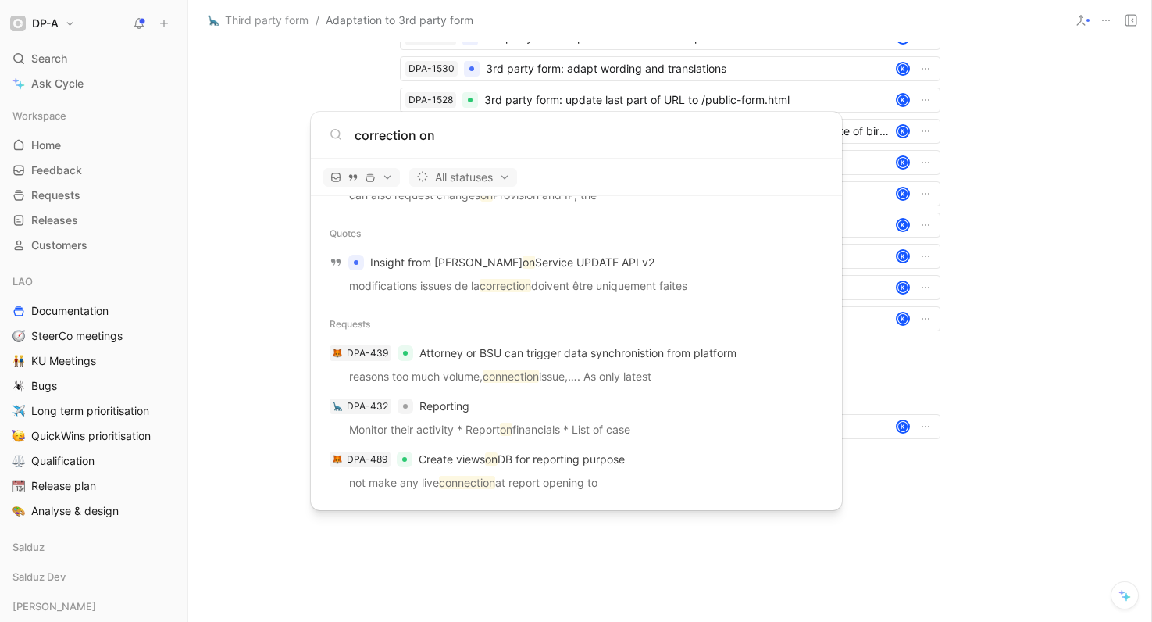
type input "correction on"
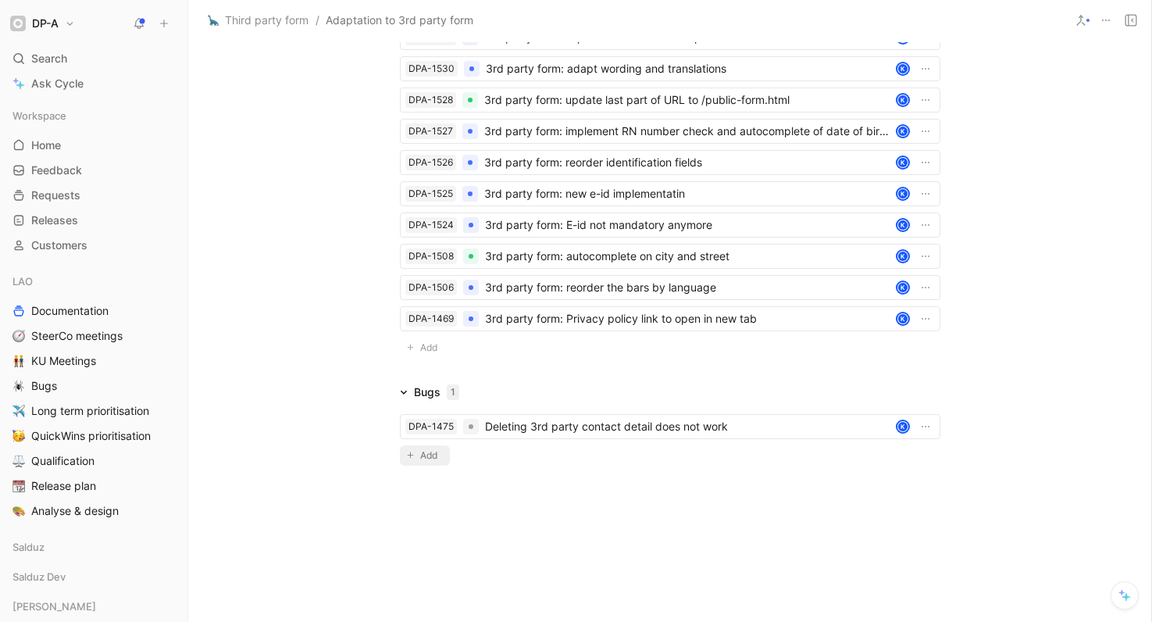
click at [422, 455] on span "Add" at bounding box center [431, 456] width 22 height 16
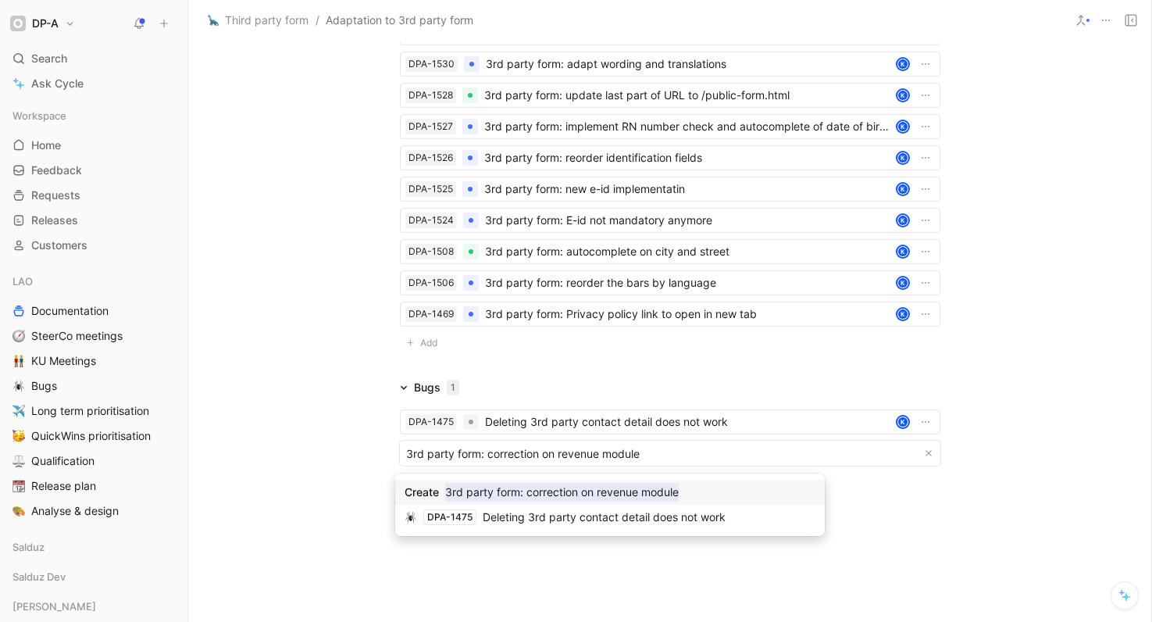
type input "3rd party form: correction on revenue module"
click at [516, 487] on mark "3rd party form: correction on revenue module" at bounding box center [562, 492] width 234 height 19
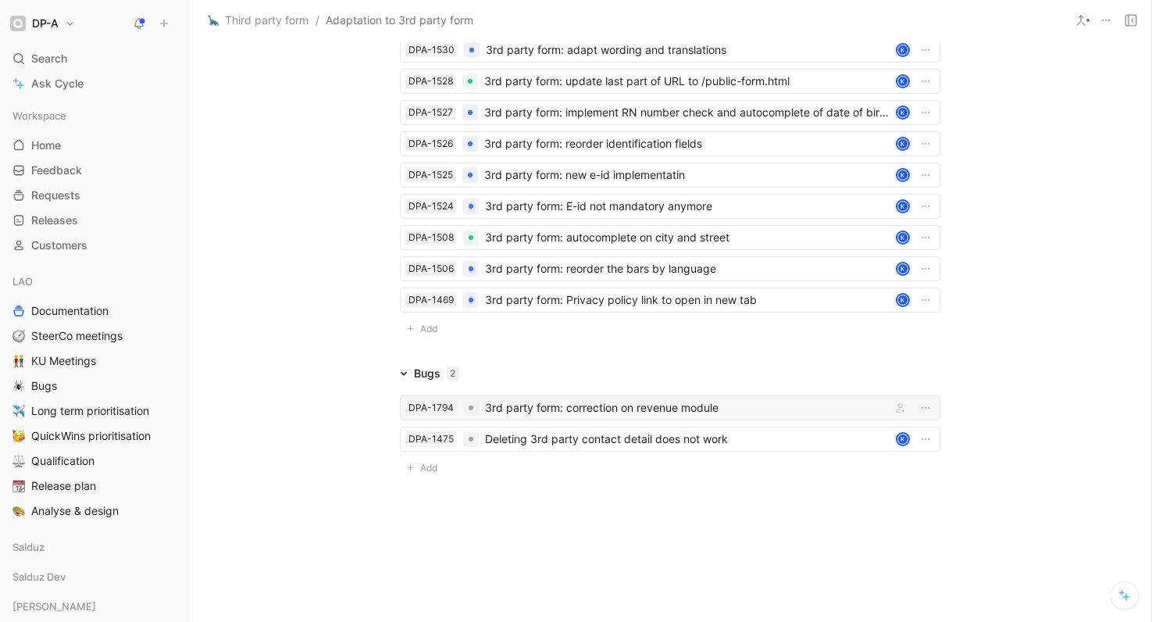
click at [562, 417] on div "3rd party form: correction on revenue module" at bounding box center [685, 407] width 400 height 19
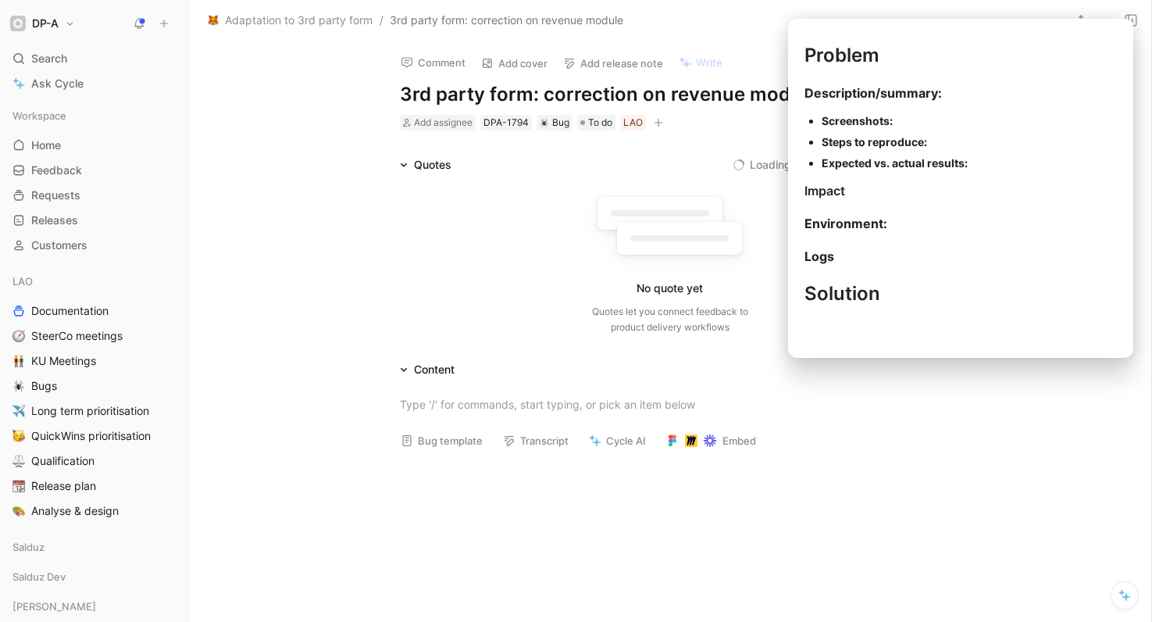
click at [437, 441] on button "Bug template" at bounding box center [442, 441] width 96 height 22
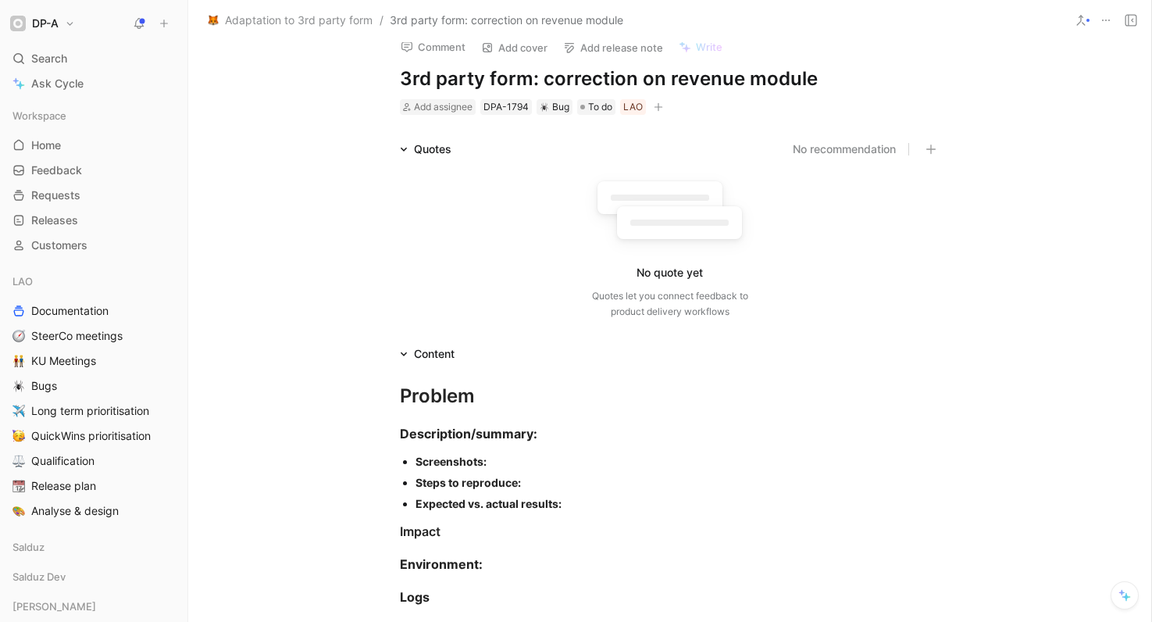
scroll to position [16, 0]
click at [520, 463] on div "Screenshots:" at bounding box center [678, 461] width 525 height 16
click at [513, 460] on div "Screenshots:" at bounding box center [678, 461] width 525 height 16
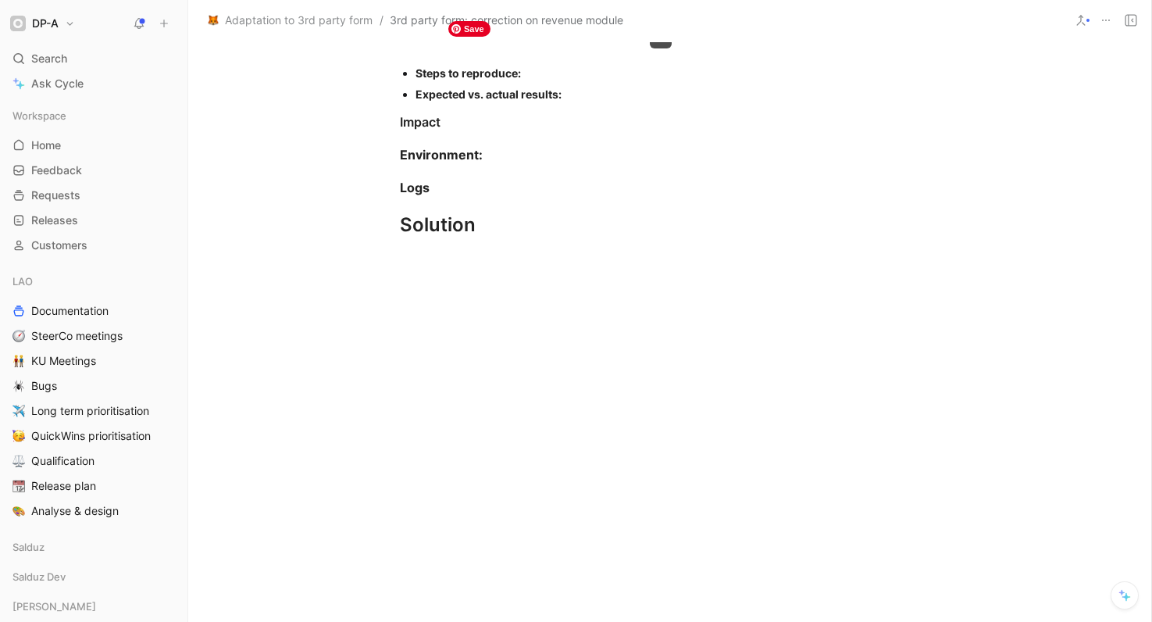
scroll to position [488, 0]
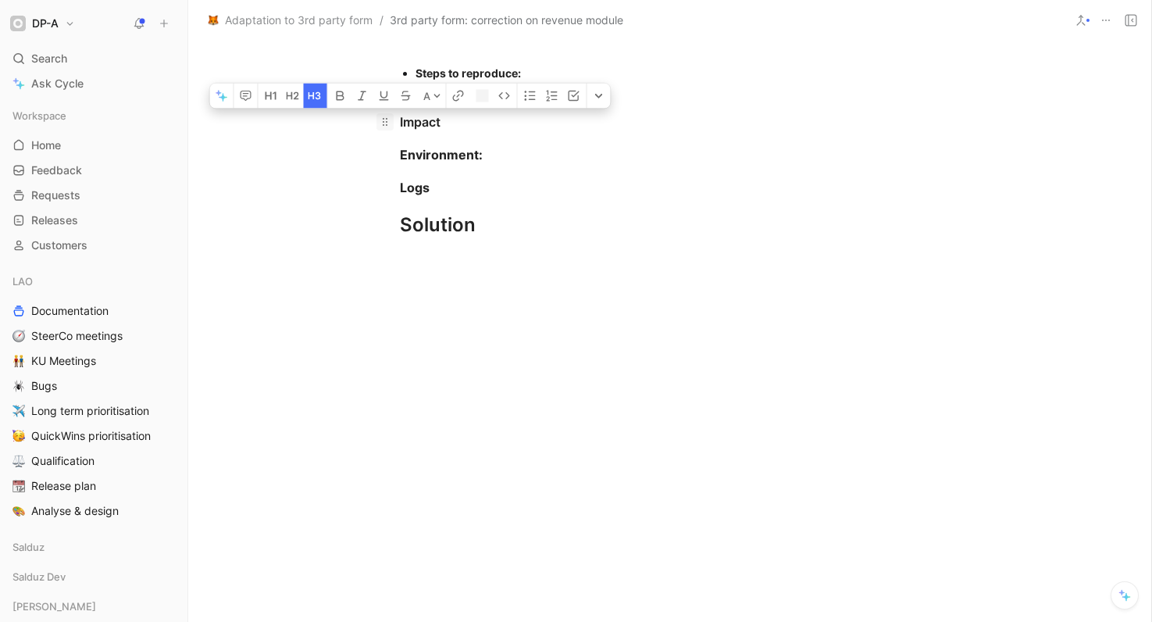
drag, startPoint x: 442, startPoint y: 517, endPoint x: 383, endPoint y: 444, distance: 94.4
click at [383, 285] on div "Problem Description/summary: Screenshots: Steps to reproduce: Expected vs. actu…" at bounding box center [669, 88] width 963 height 395
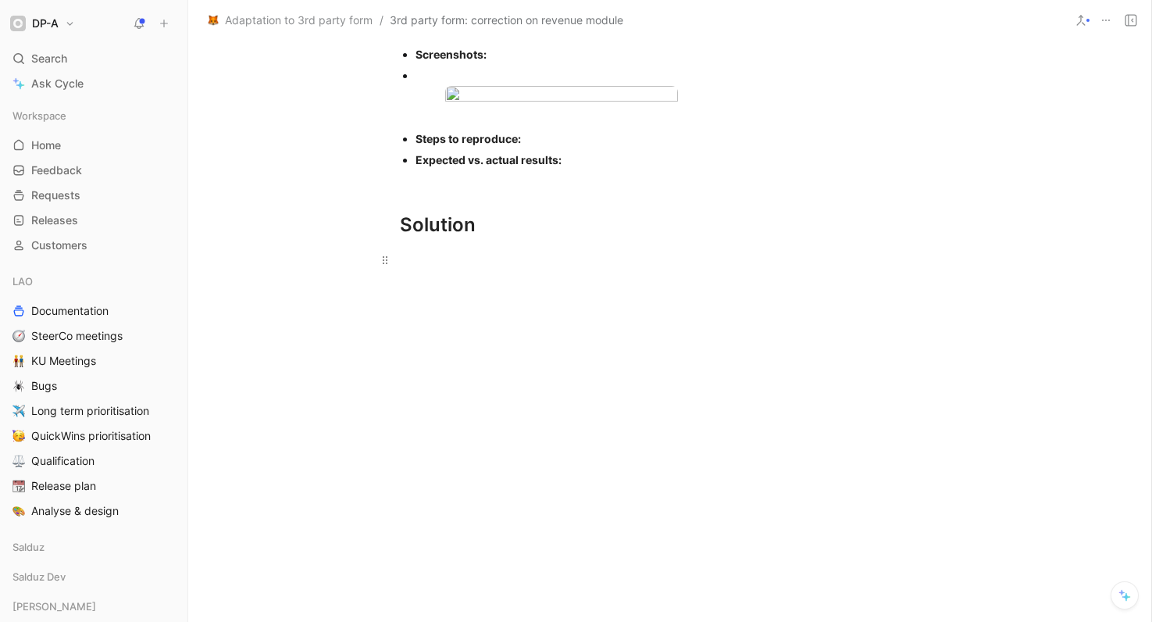
click at [423, 268] on div at bounding box center [670, 260] width 541 height 16
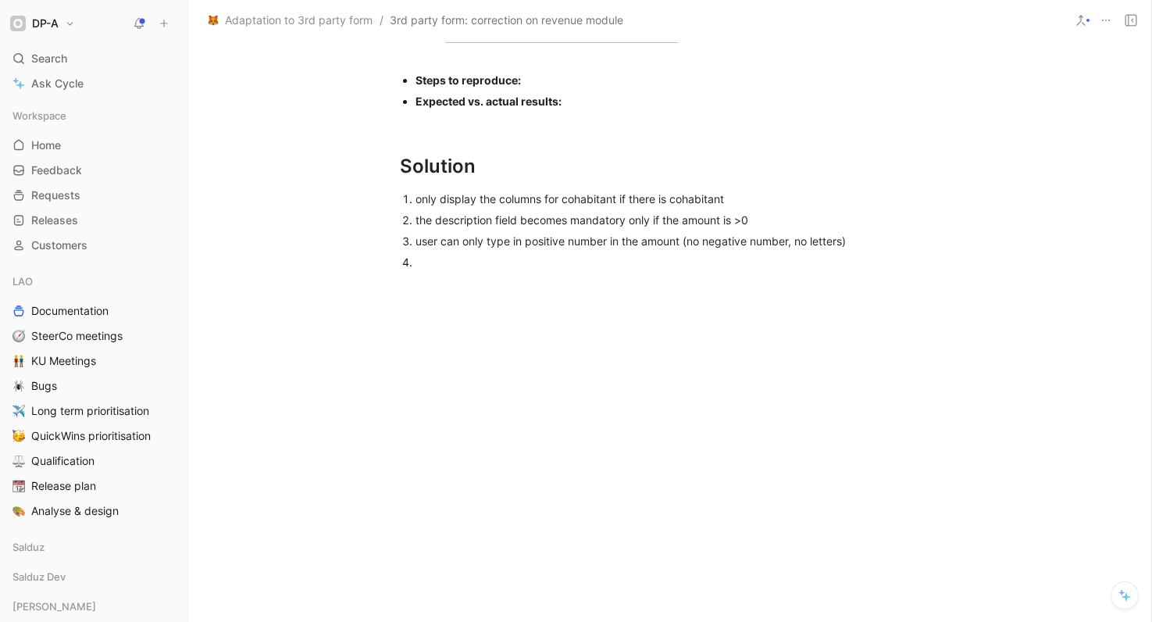
scroll to position [629, 0]
click at [844, 249] on div "user can only type in positive number in the amount (no negative number, no let…" at bounding box center [678, 241] width 525 height 16
click at [416, 270] on div "coma and dot are both considered as decimal separator" at bounding box center [678, 262] width 525 height 16
click at [459, 270] on div "both coma and dot are both considered as decimal separator" at bounding box center [678, 262] width 525 height 16
click at [491, 273] on p "both comma and dot are both considered as decimal separator" at bounding box center [678, 262] width 525 height 21
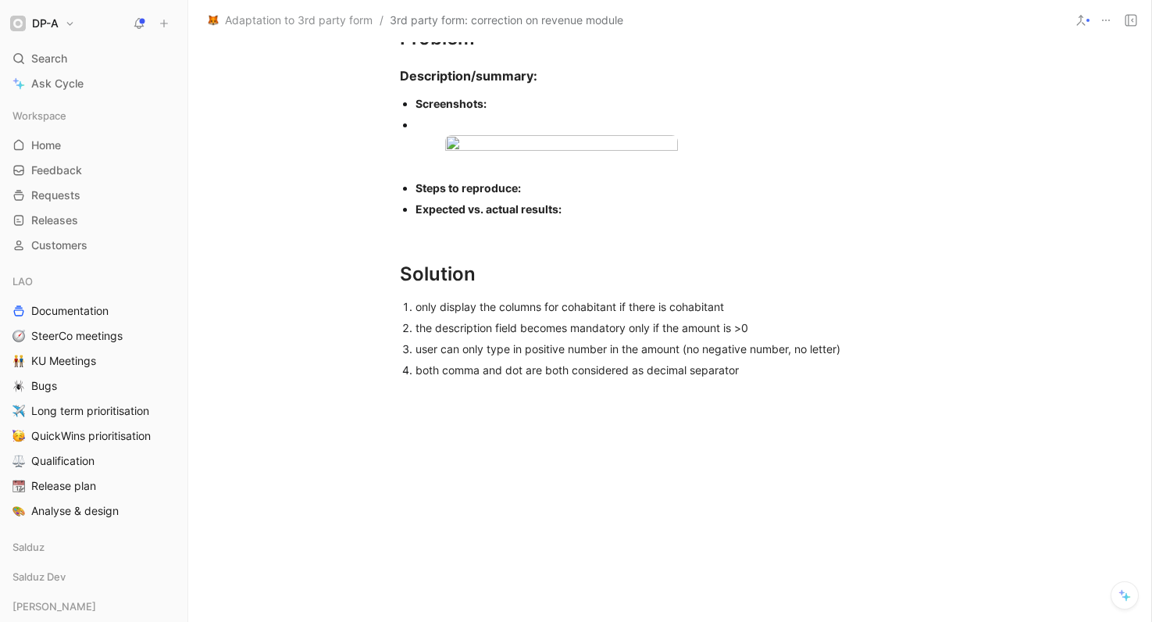
scroll to position [0, 0]
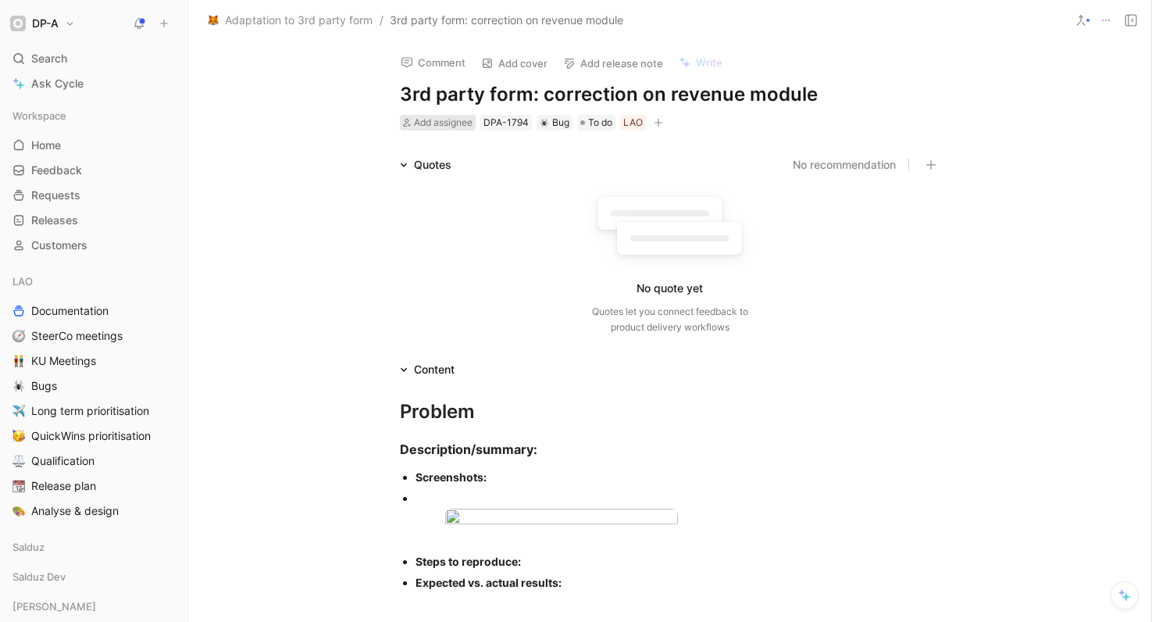
click at [445, 120] on span "Add assignee" at bounding box center [443, 122] width 59 height 12
type input "kh"
click at [484, 184] on span "elifi" at bounding box center [484, 182] width 17 height 13
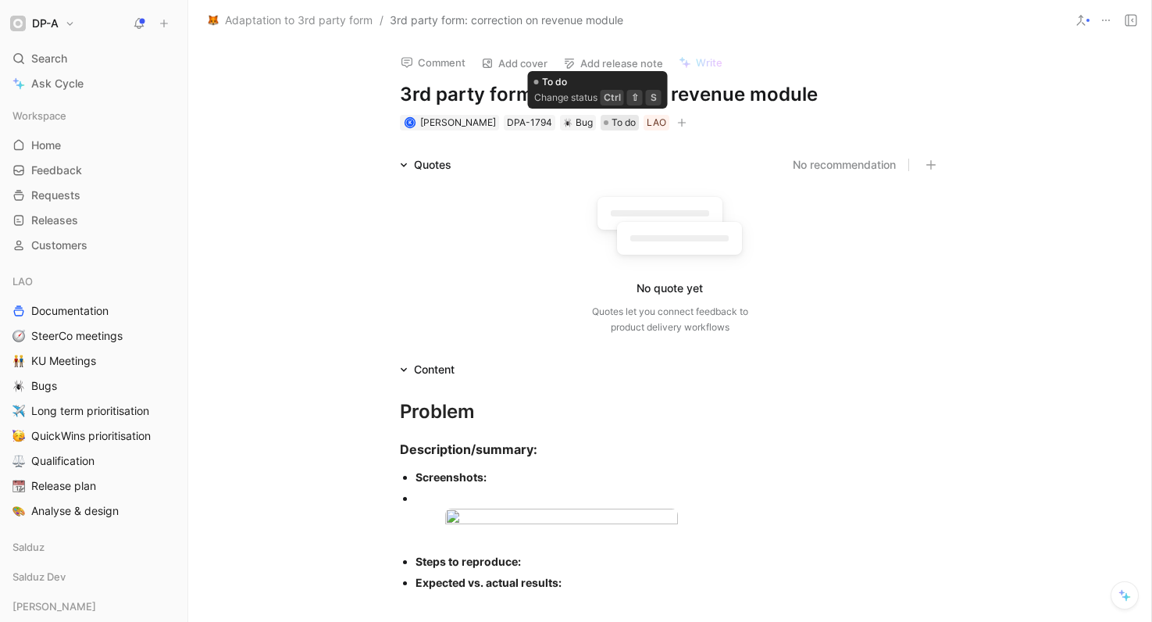
click at [612, 123] on span "To do" at bounding box center [624, 123] width 24 height 16
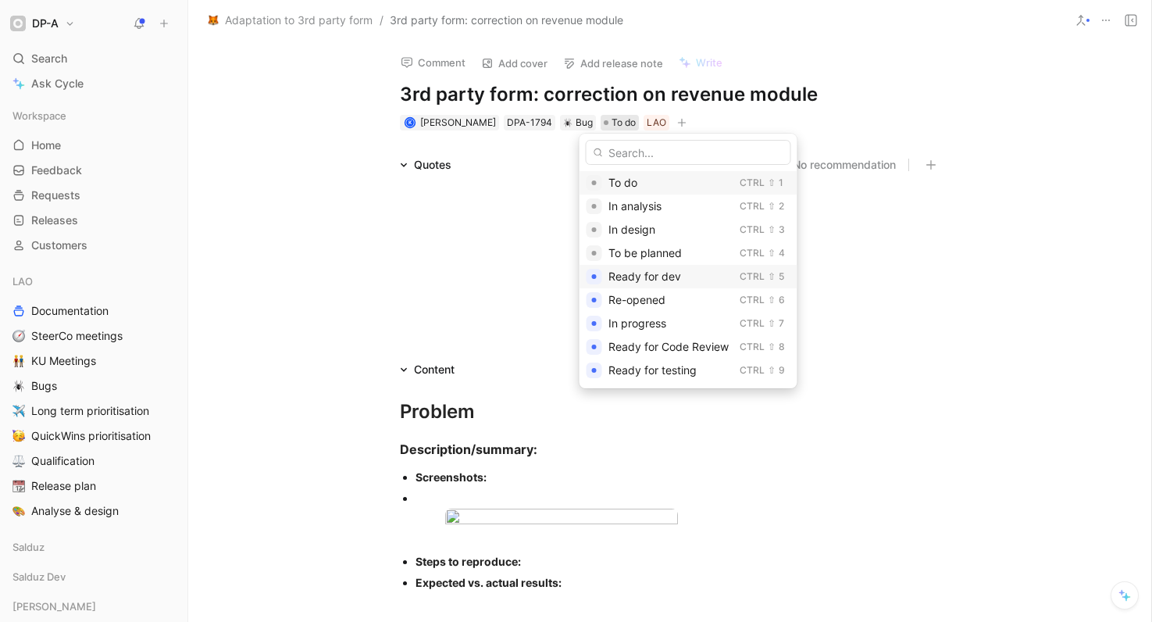
click at [694, 275] on div "Ready for dev" at bounding box center [671, 276] width 125 height 19
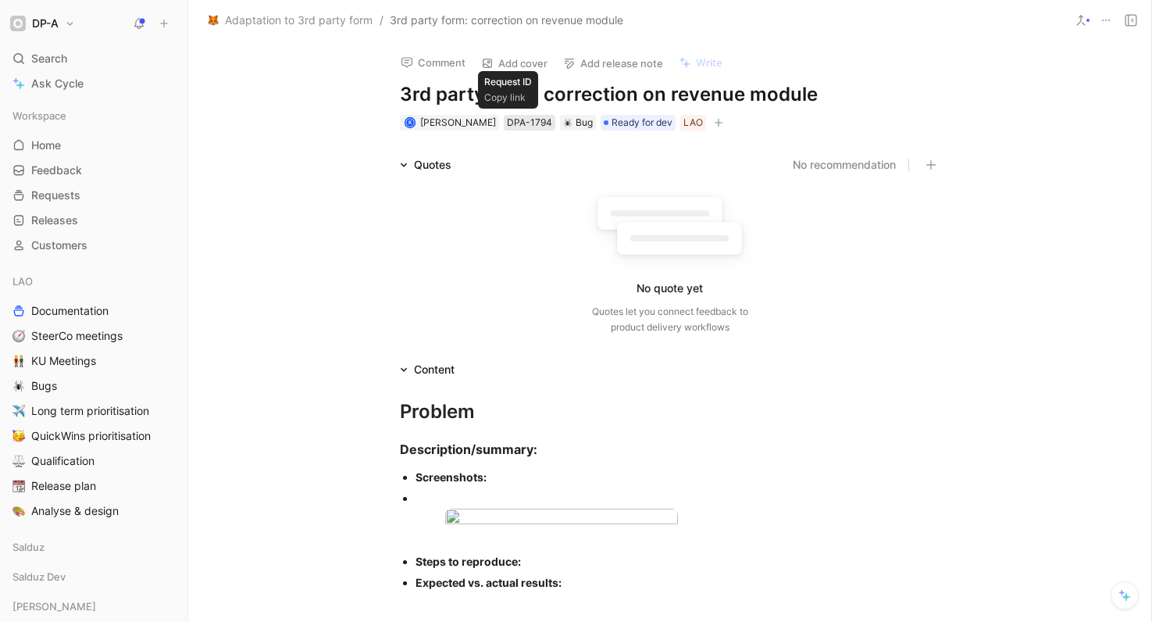
click at [513, 120] on div "DPA-1794" at bounding box center [529, 123] width 45 height 16
click at [518, 127] on div "DPA-1794" at bounding box center [529, 123] width 45 height 16
click at [77, 56] on div "Search ⌘ K" at bounding box center [93, 58] width 175 height 23
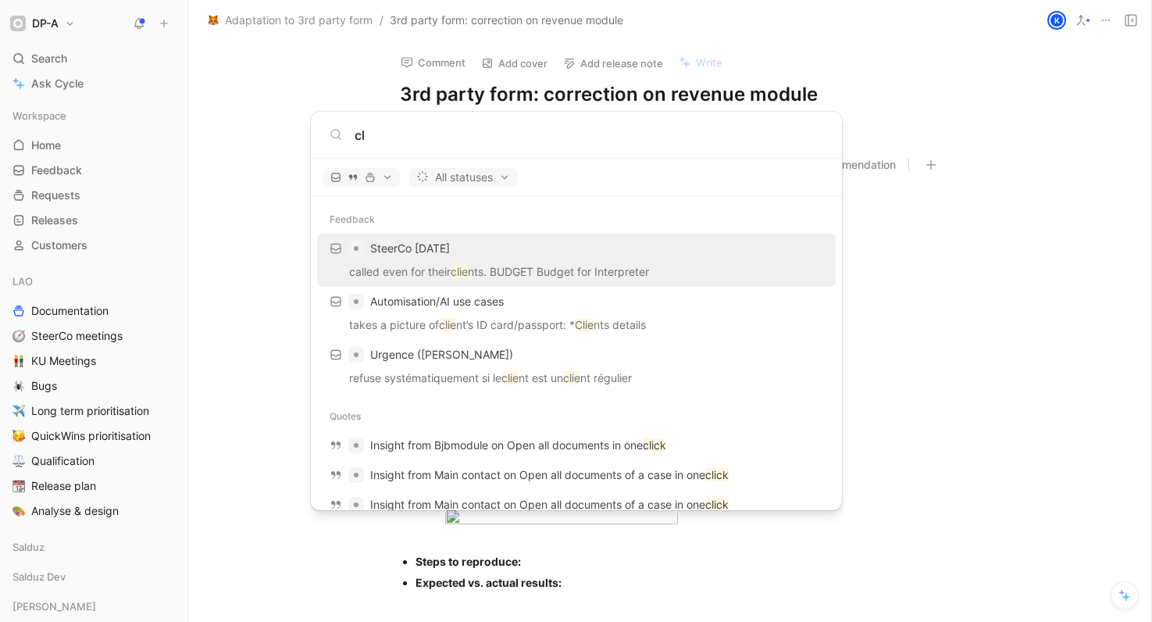
type input "c"
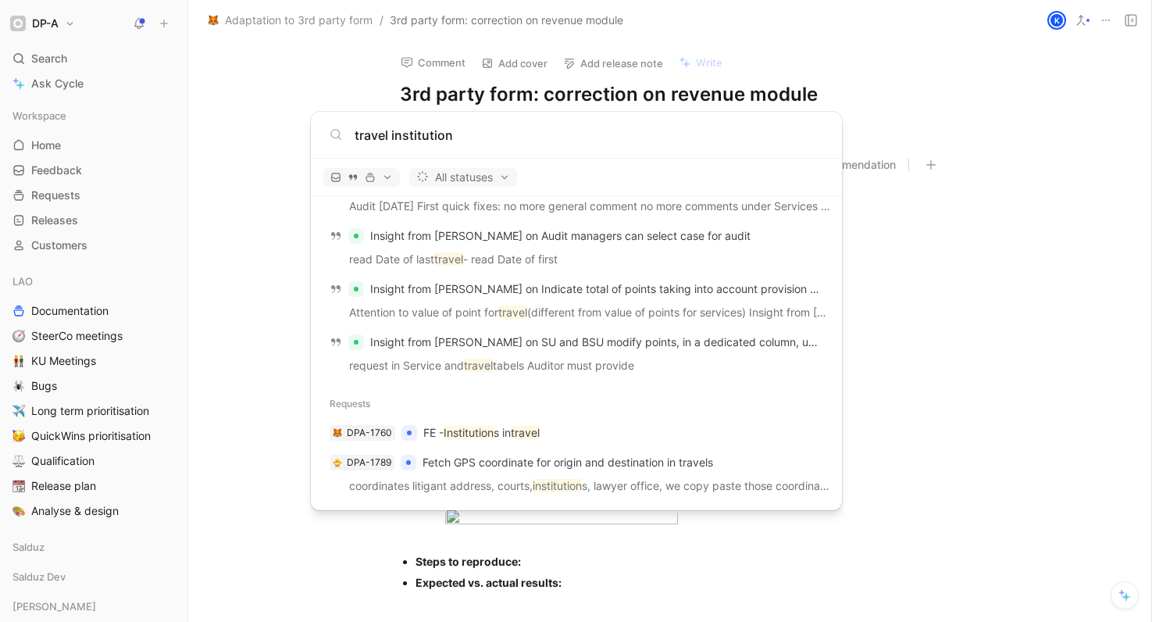
scroll to position [302, 0]
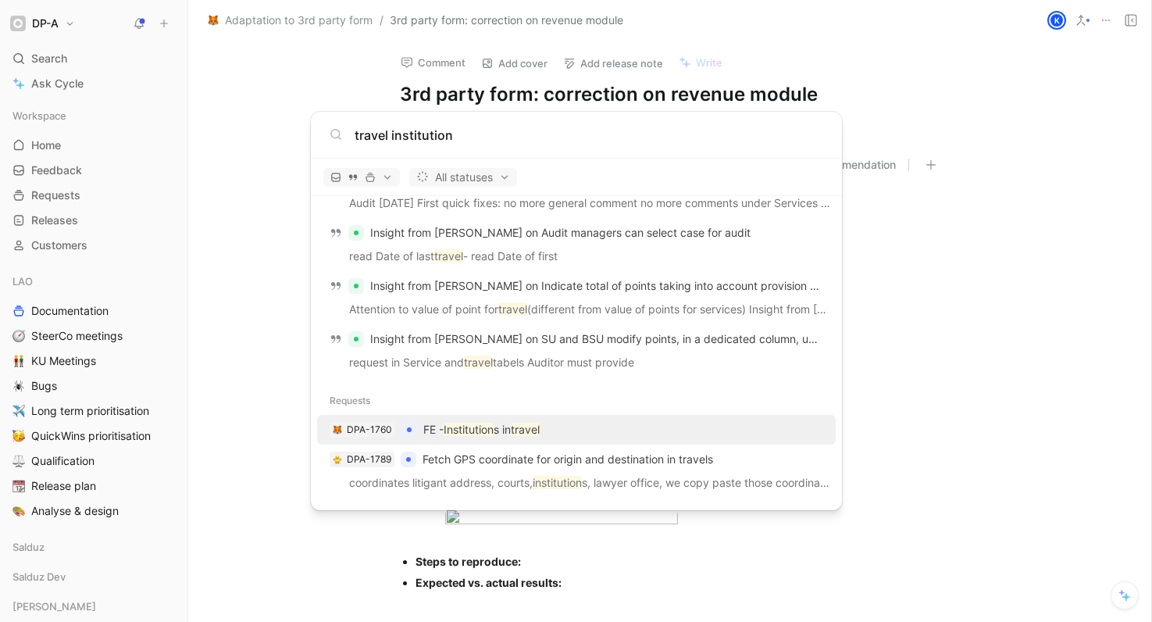
type input "travel institution"
click at [631, 431] on div "DPA-1760 FE - Institution s in travel" at bounding box center [576, 430] width 509 height 28
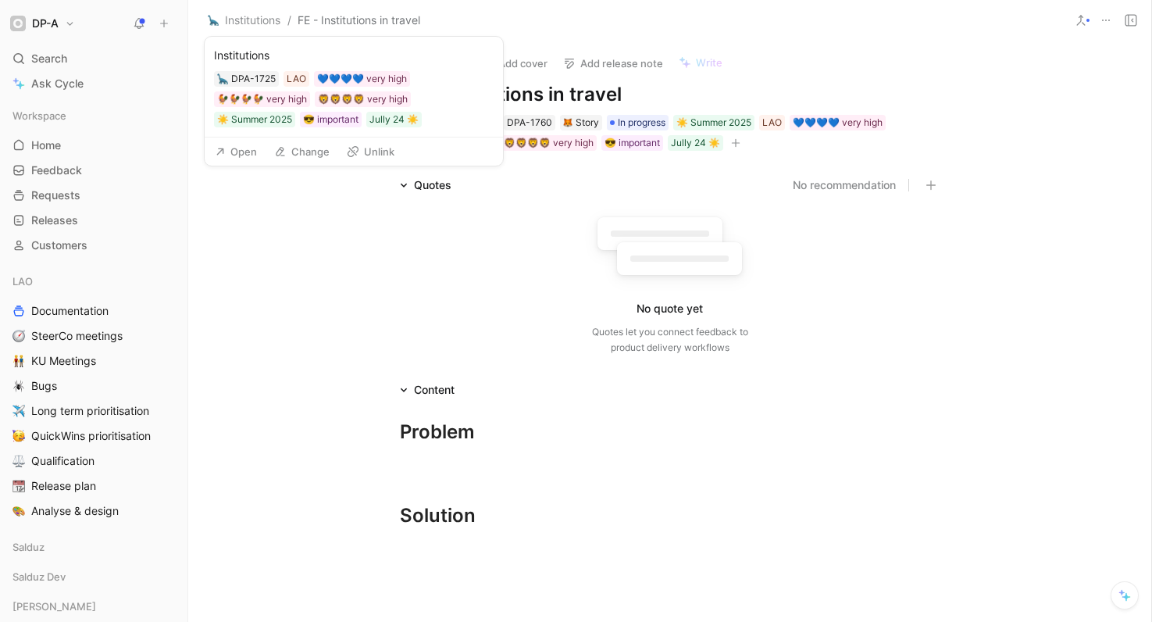
click at [241, 152] on button "Open" at bounding box center [236, 152] width 56 height 22
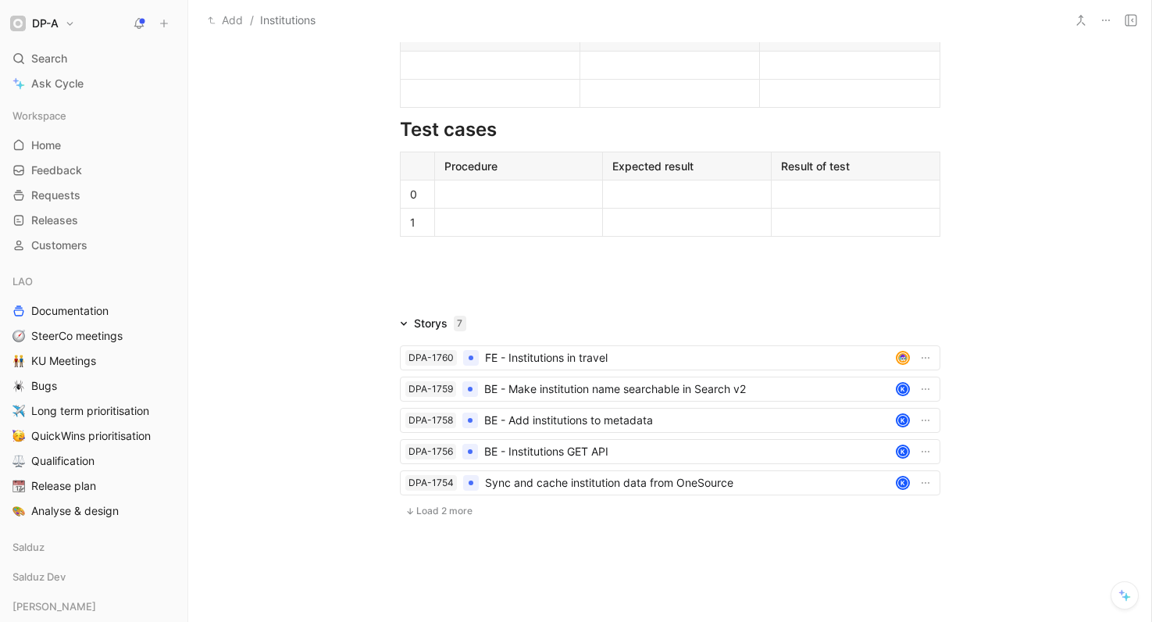
scroll to position [934, 0]
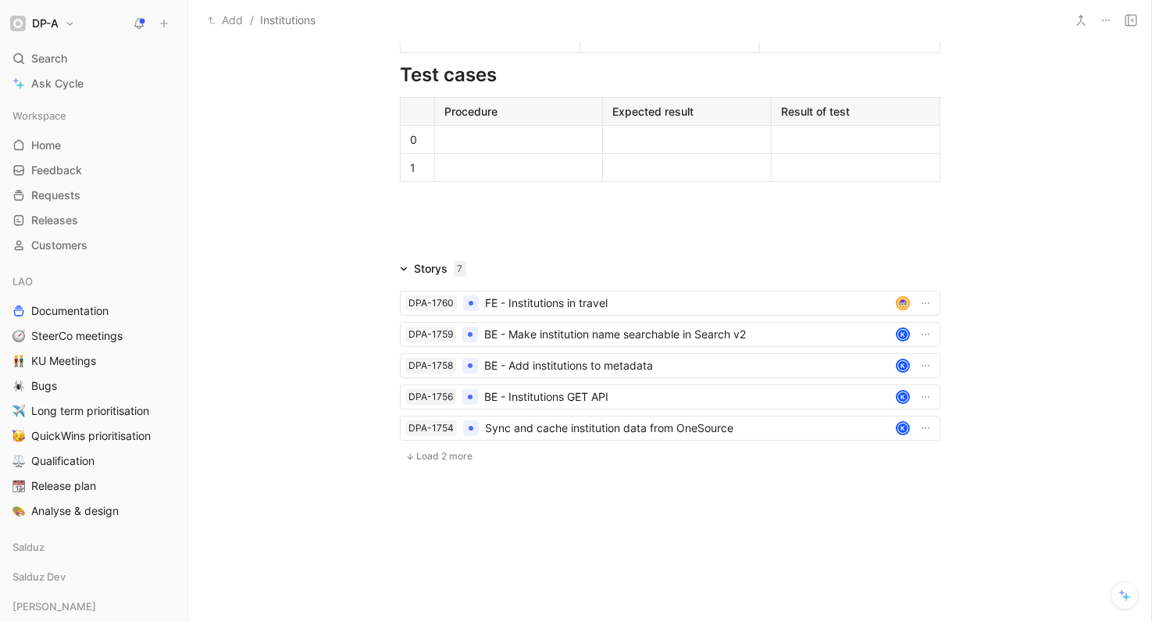
click at [444, 457] on span "Load 2 more" at bounding box center [444, 456] width 56 height 12
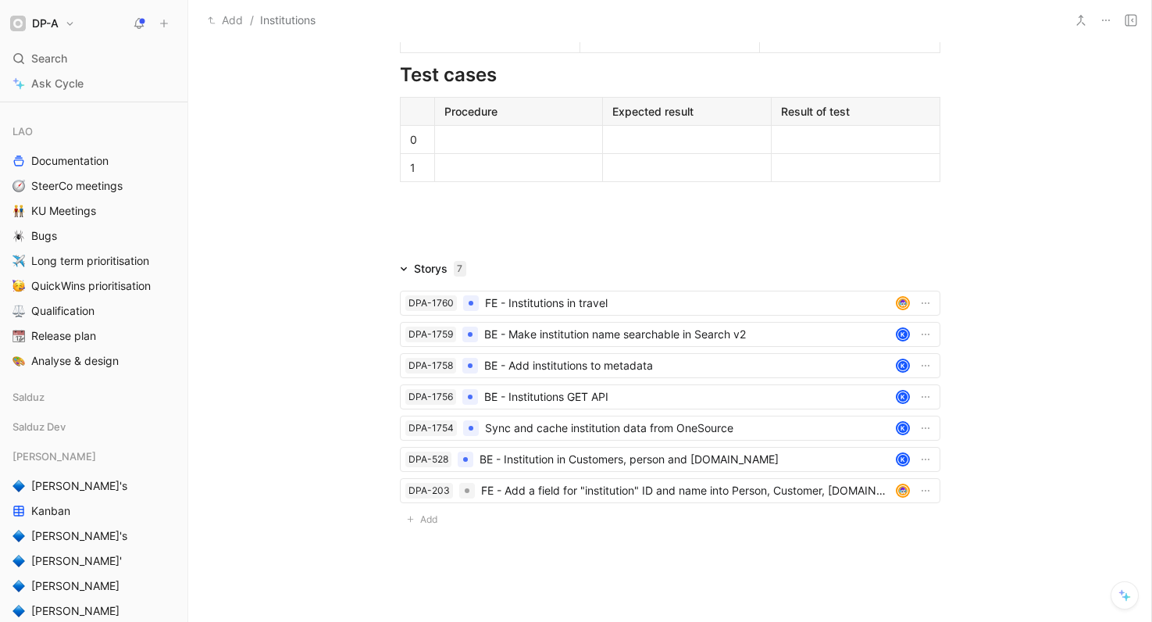
scroll to position [133, 0]
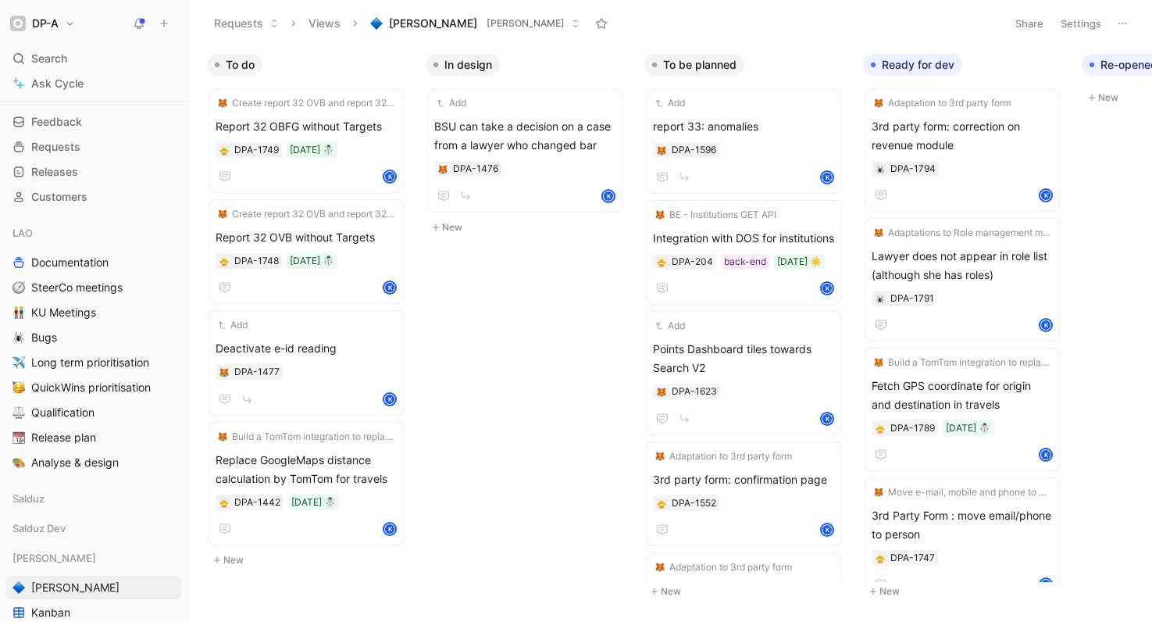
scroll to position [49, 0]
click at [56, 332] on span "Bugs" at bounding box center [44, 337] width 26 height 16
